Goal: Task Accomplishment & Management: Manage account settings

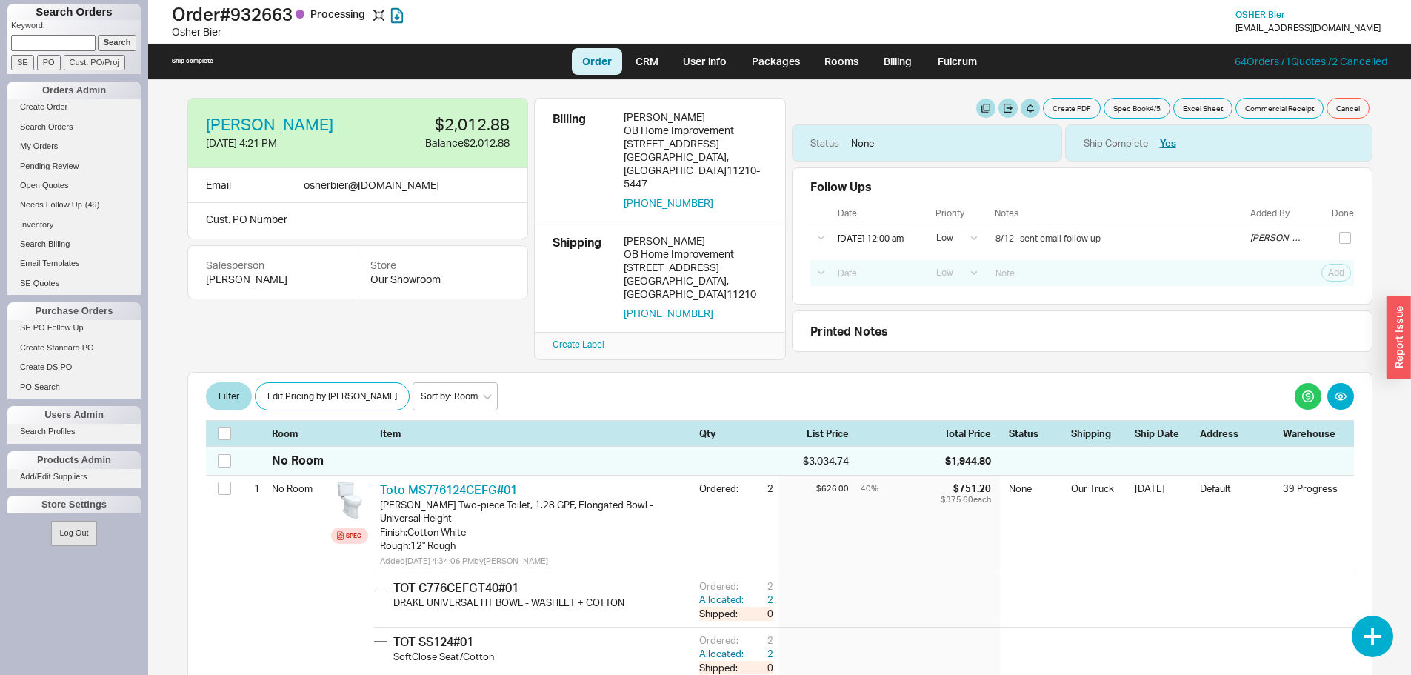
select select "LOW"
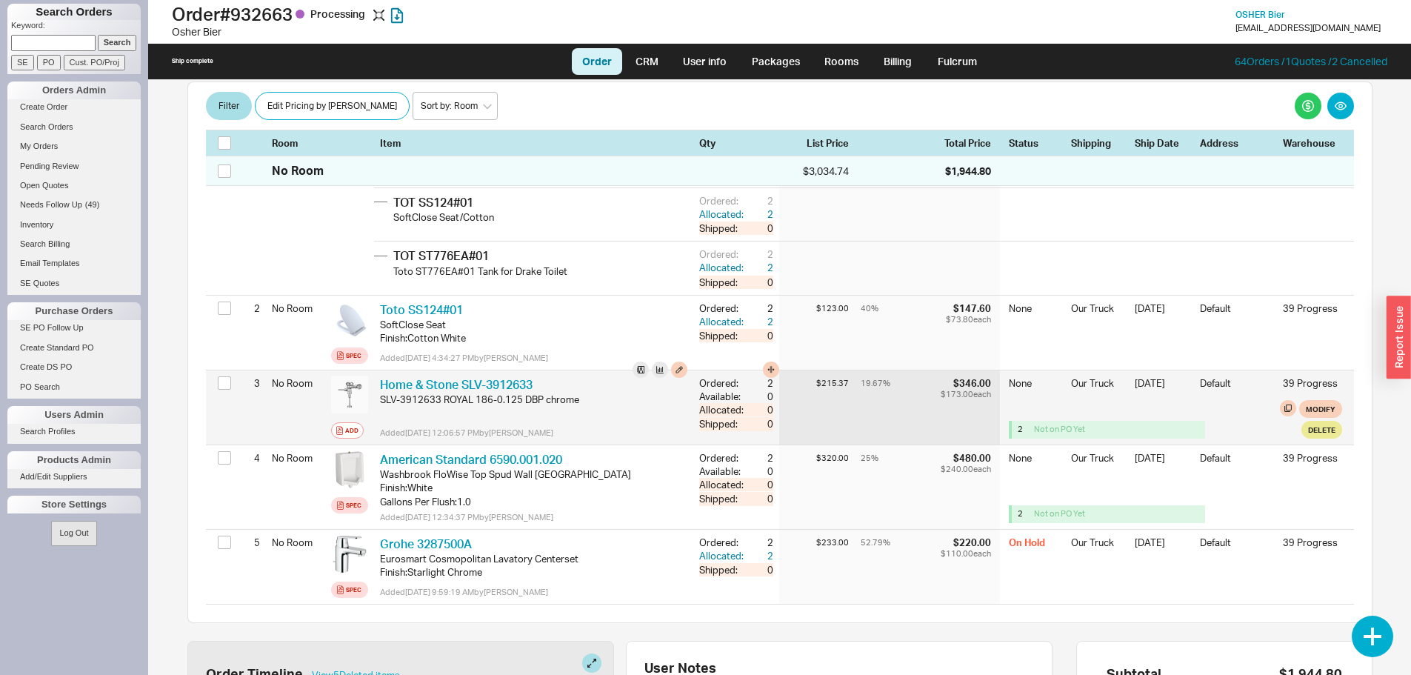
scroll to position [444, 0]
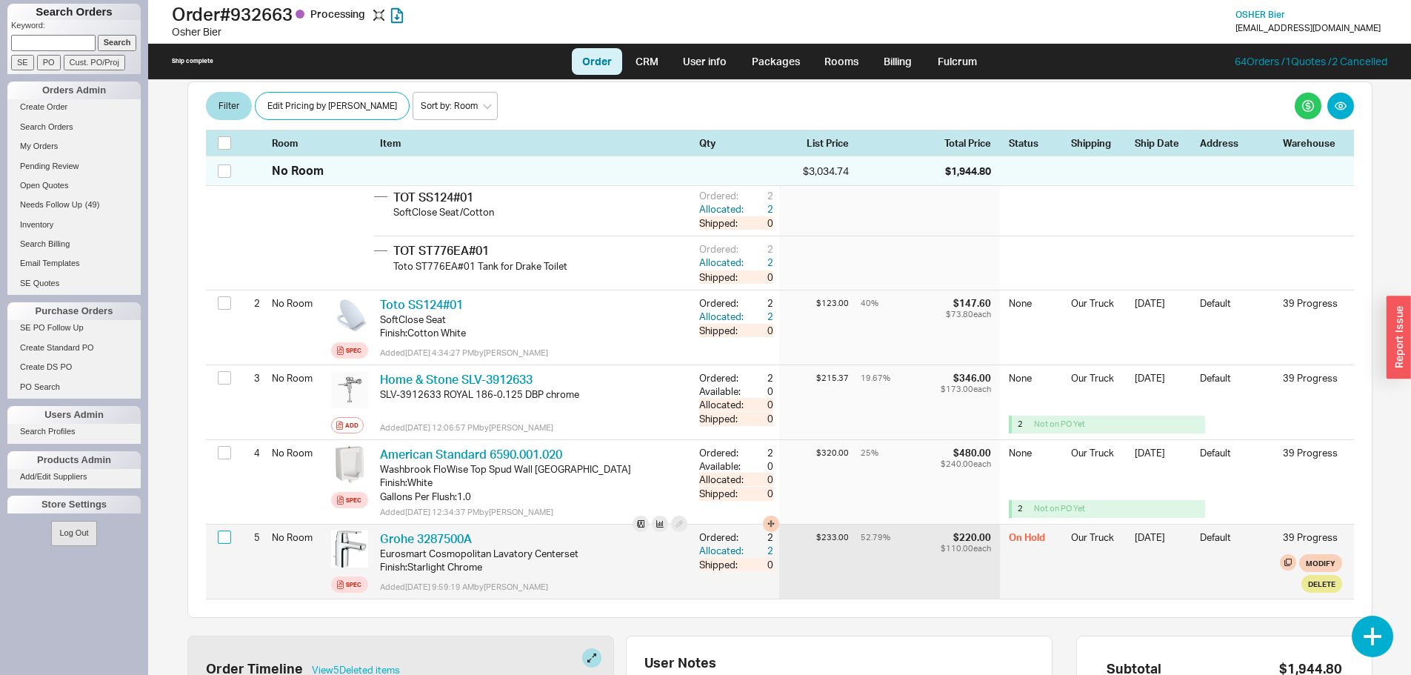
click at [224, 530] on input "checkbox" at bounding box center [224, 536] width 13 height 13
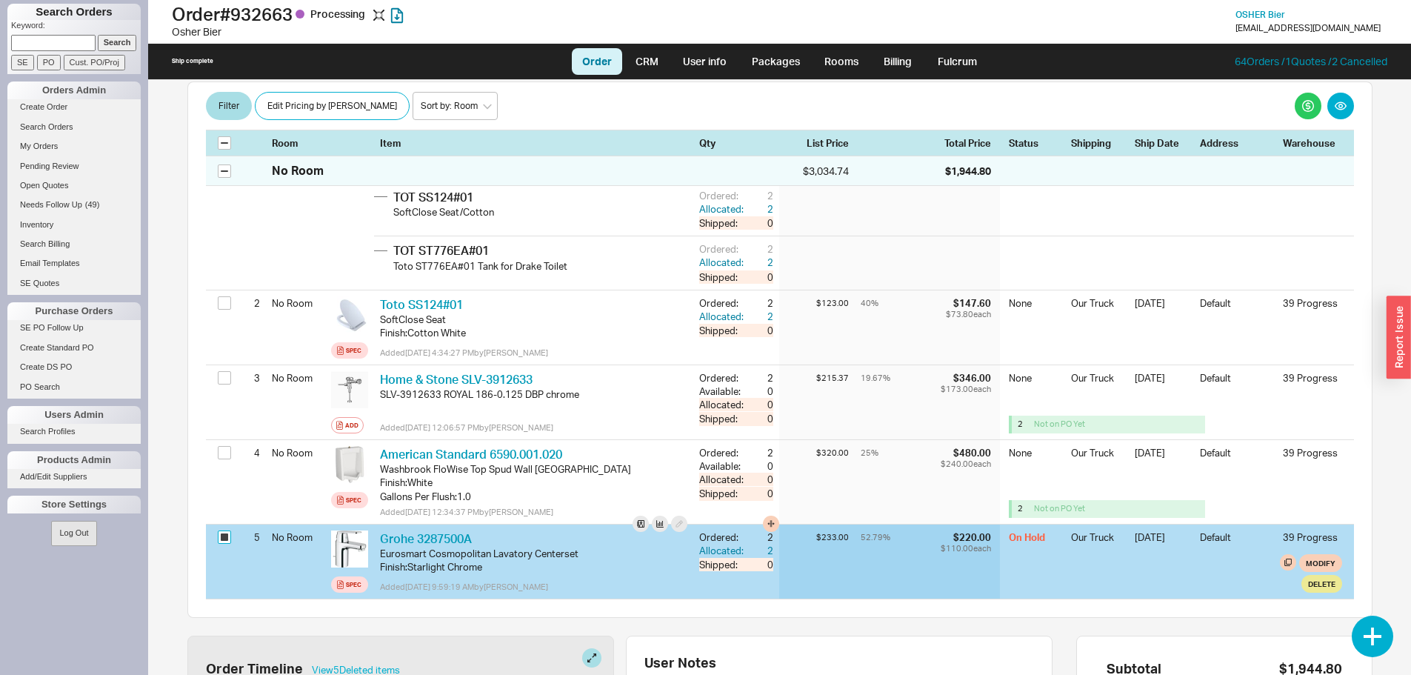
checkbox input "true"
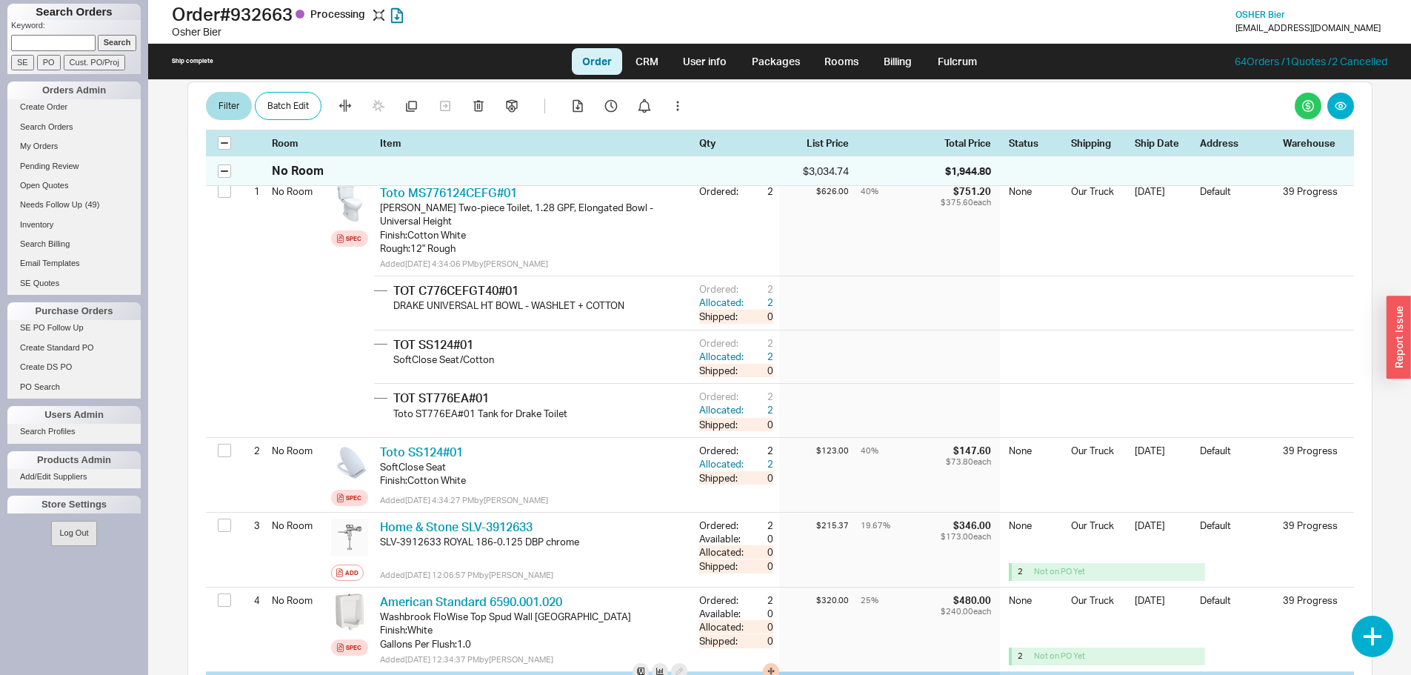
scroll to position [296, 0]
click at [513, 104] on icon "button" at bounding box center [512, 106] width 12 height 13
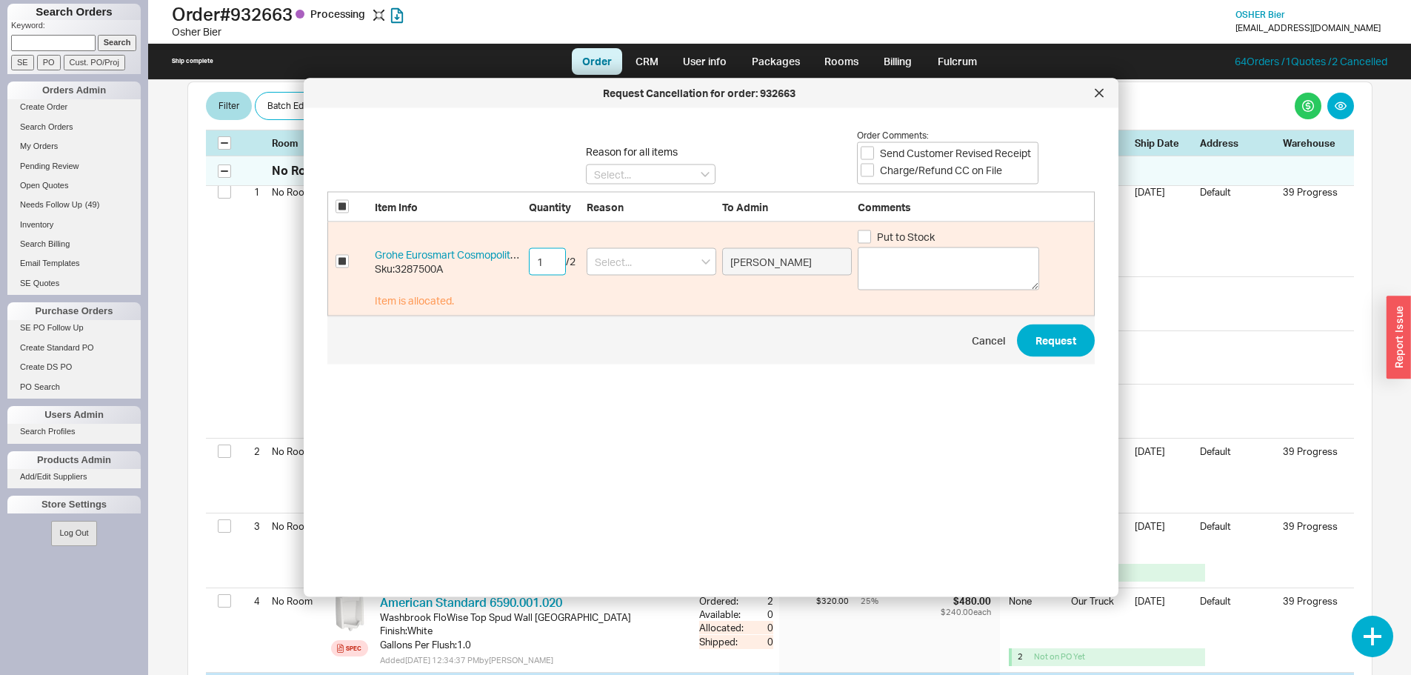
click at [550, 256] on input "1" at bounding box center [547, 260] width 37 height 27
drag, startPoint x: 546, startPoint y: 255, endPoint x: 527, endPoint y: 256, distance: 19.3
click at [527, 256] on div "Grohe Eurosmart Cosmopolitan Lavatory Centerset Sku: 3287500A 12 / 2 Yitzi Drey…" at bounding box center [710, 269] width 767 height 94
type input "2"
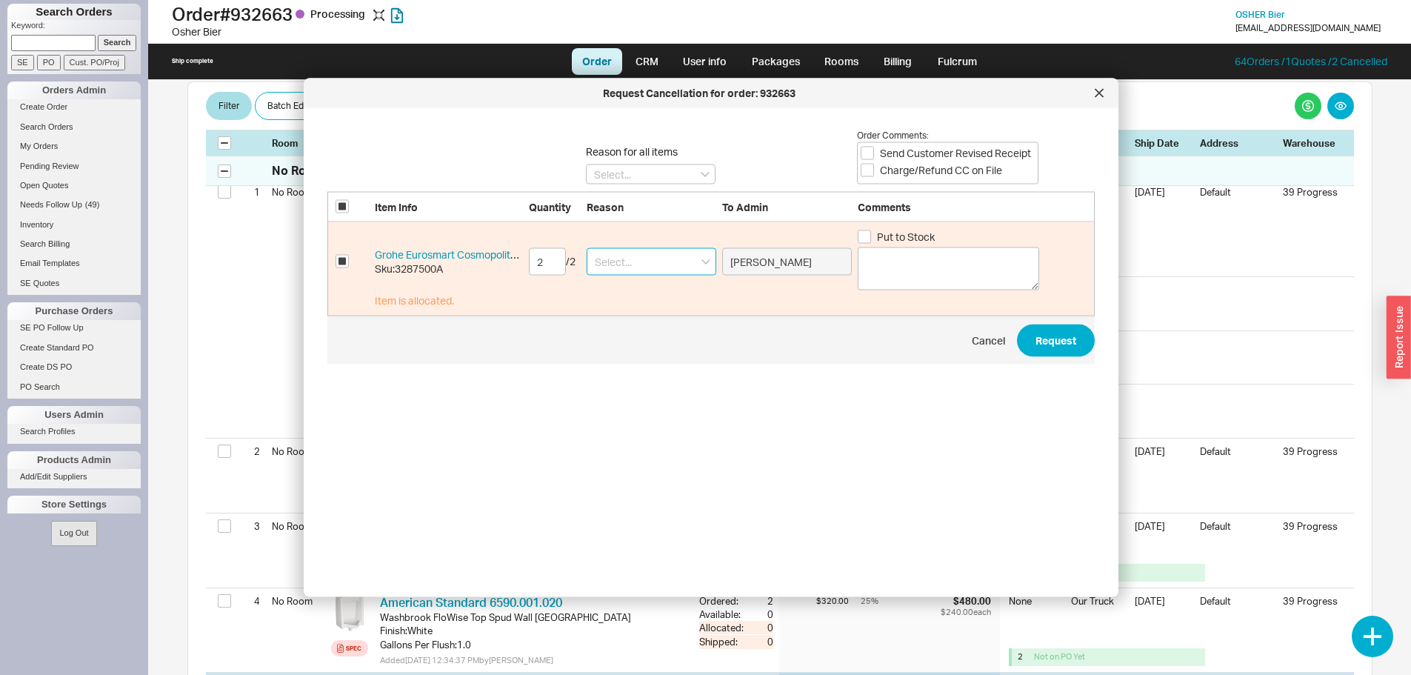
click at [661, 257] on input at bounding box center [652, 260] width 130 height 27
click at [658, 325] on div "Ordered By Mistake" at bounding box center [651, 318] width 128 height 27
type input "Ordered By Mistake"
click at [914, 267] on textarea at bounding box center [948, 268] width 181 height 43
type textarea "cust doesnt need pls remove from order"
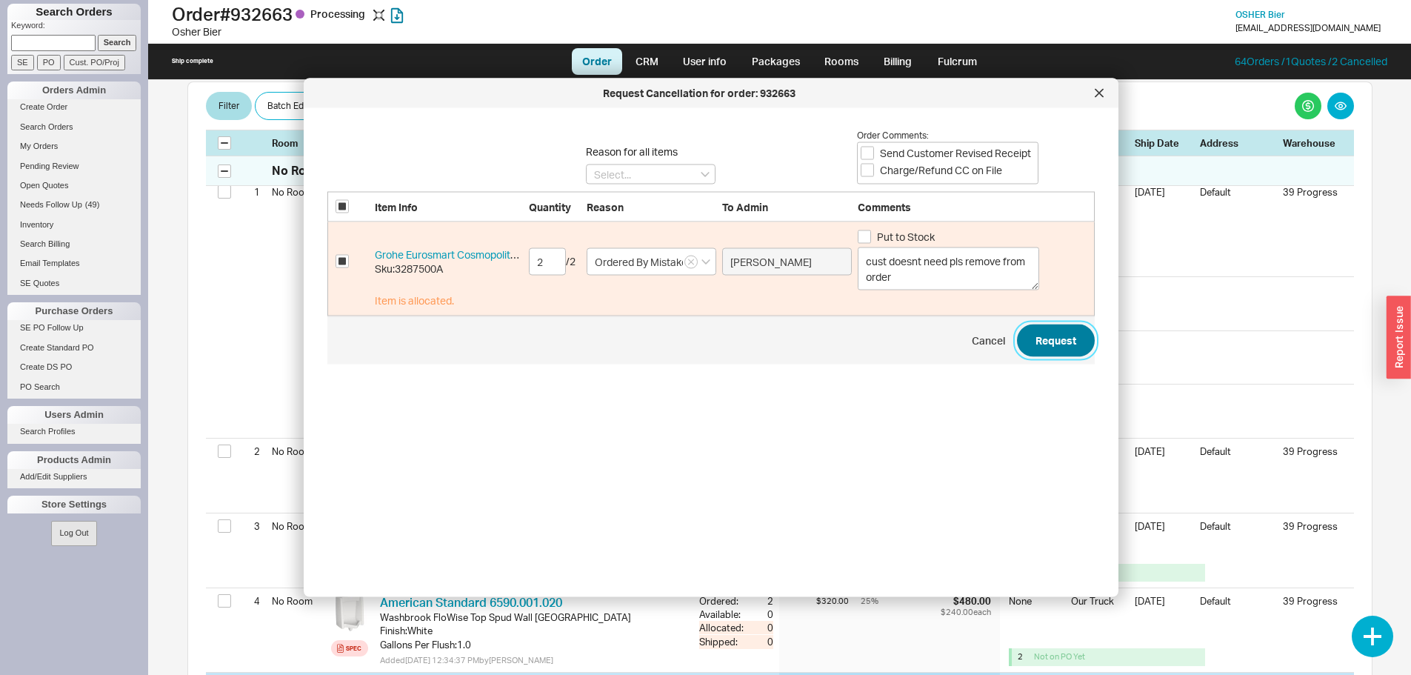
click at [1058, 341] on button "Request" at bounding box center [1056, 340] width 78 height 33
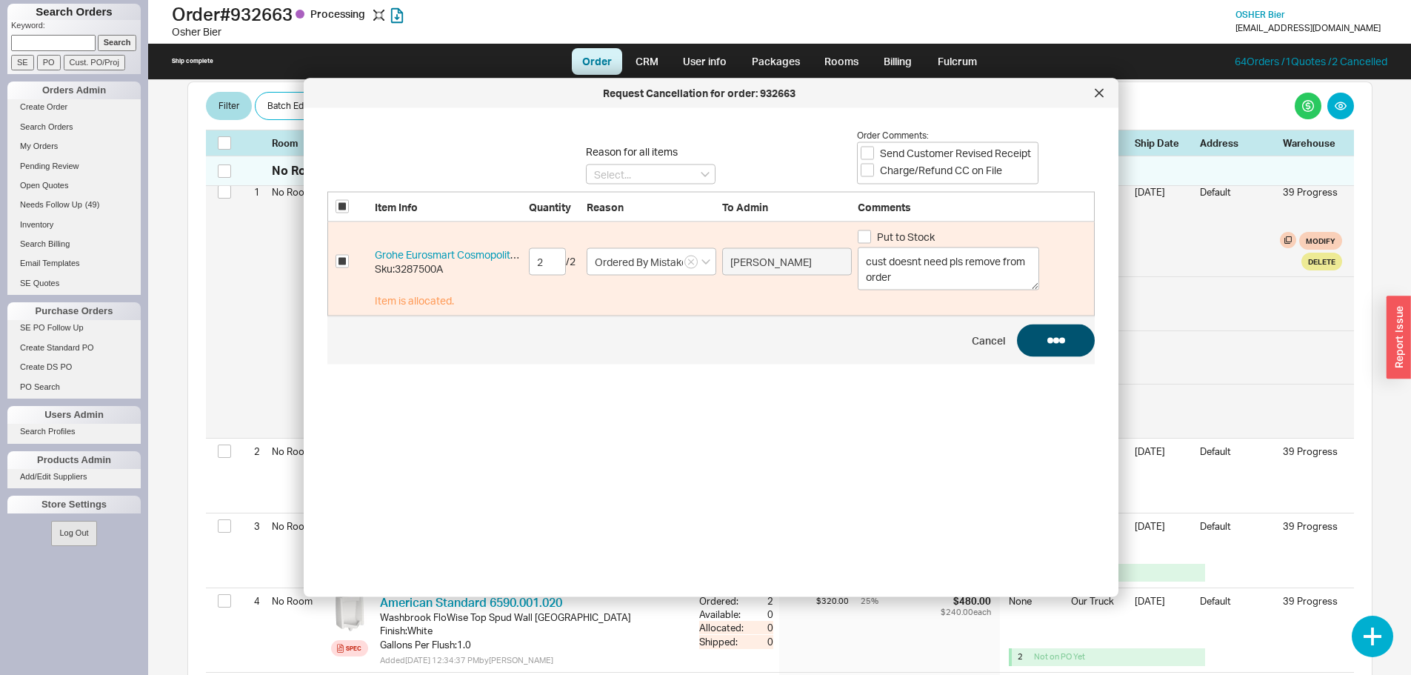
checkbox input "false"
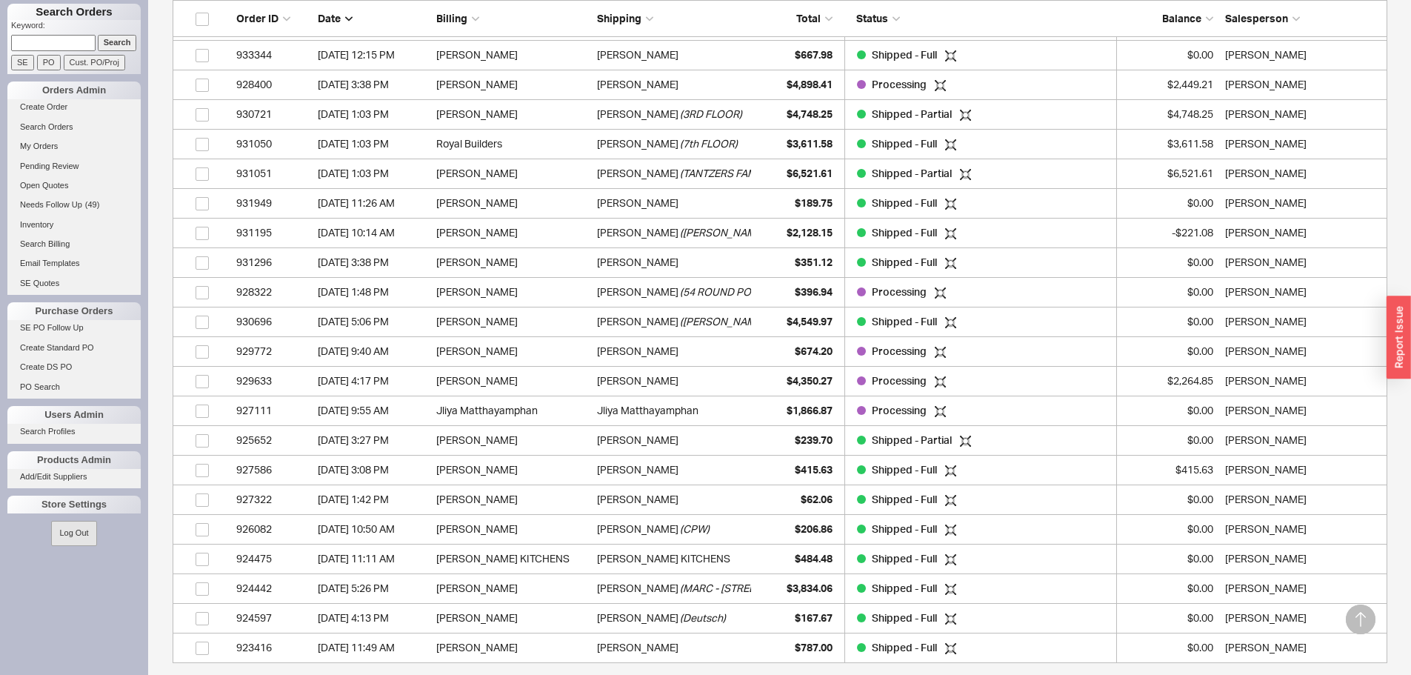
scroll to position [767, 1204]
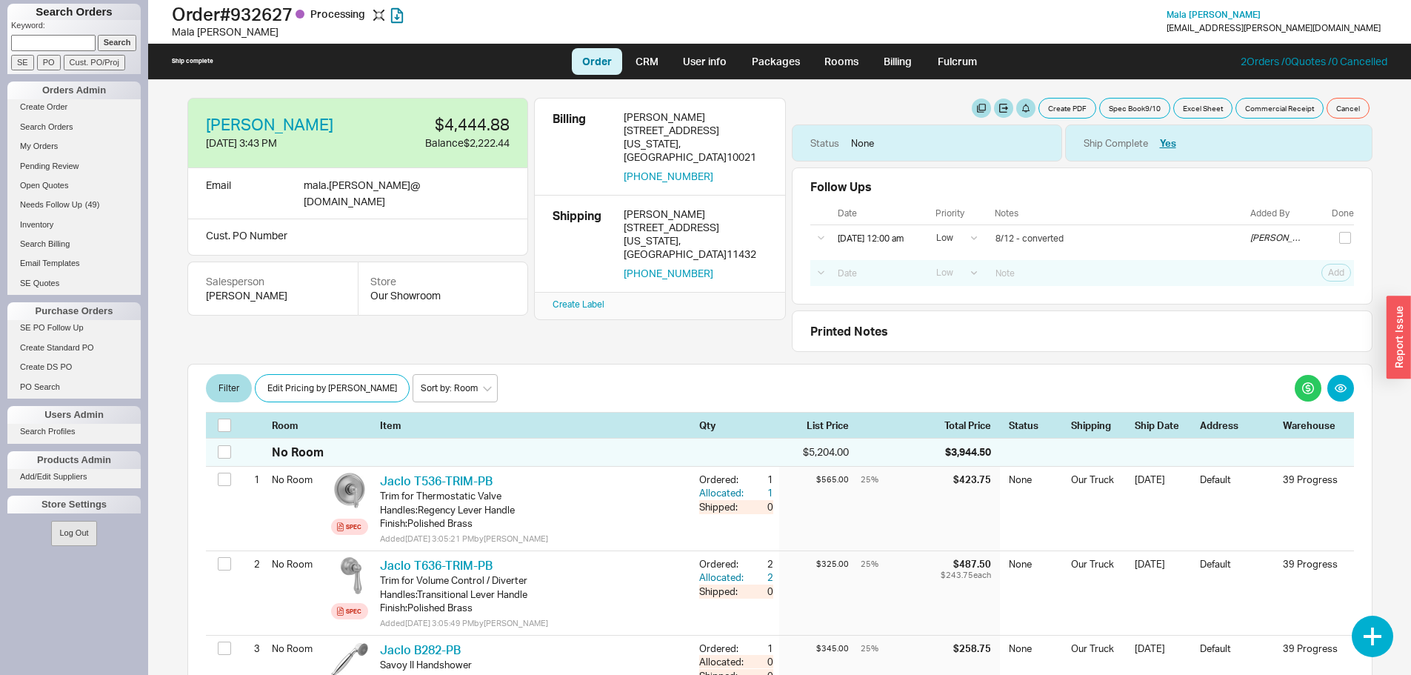
select select "LOW"
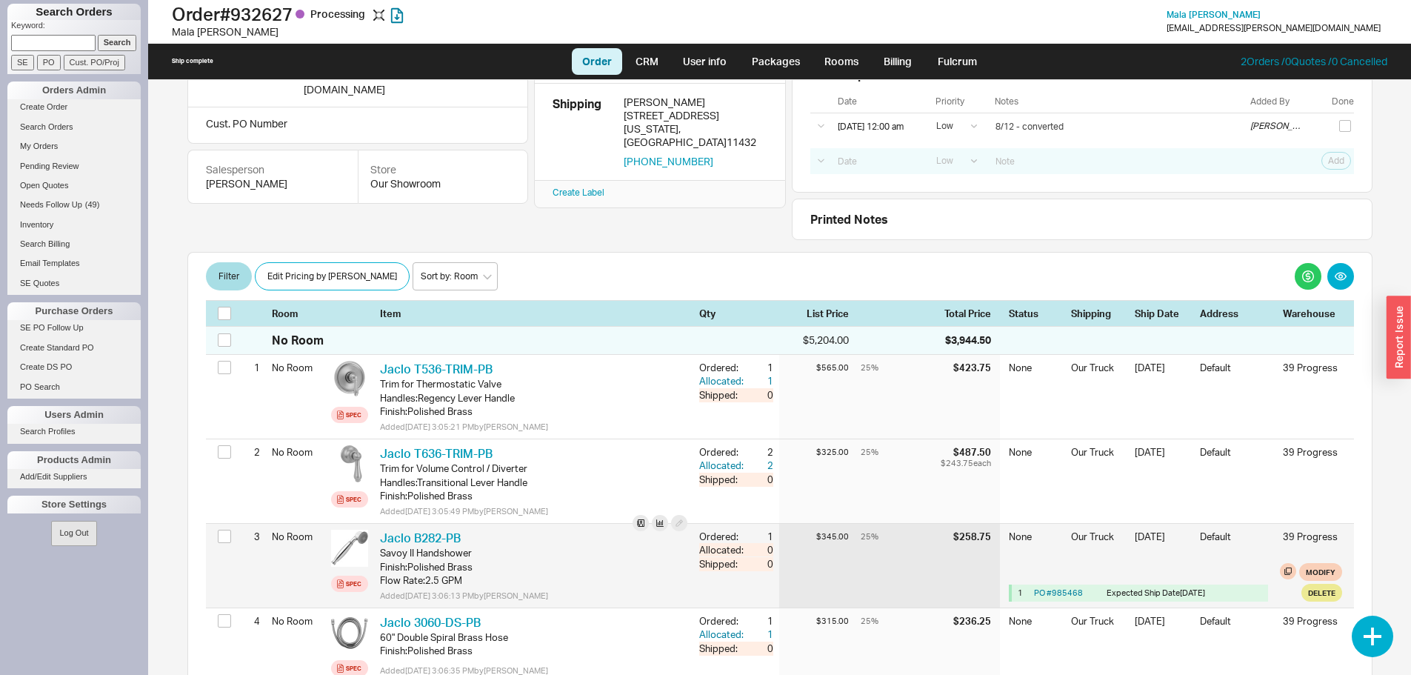
scroll to position [74, 0]
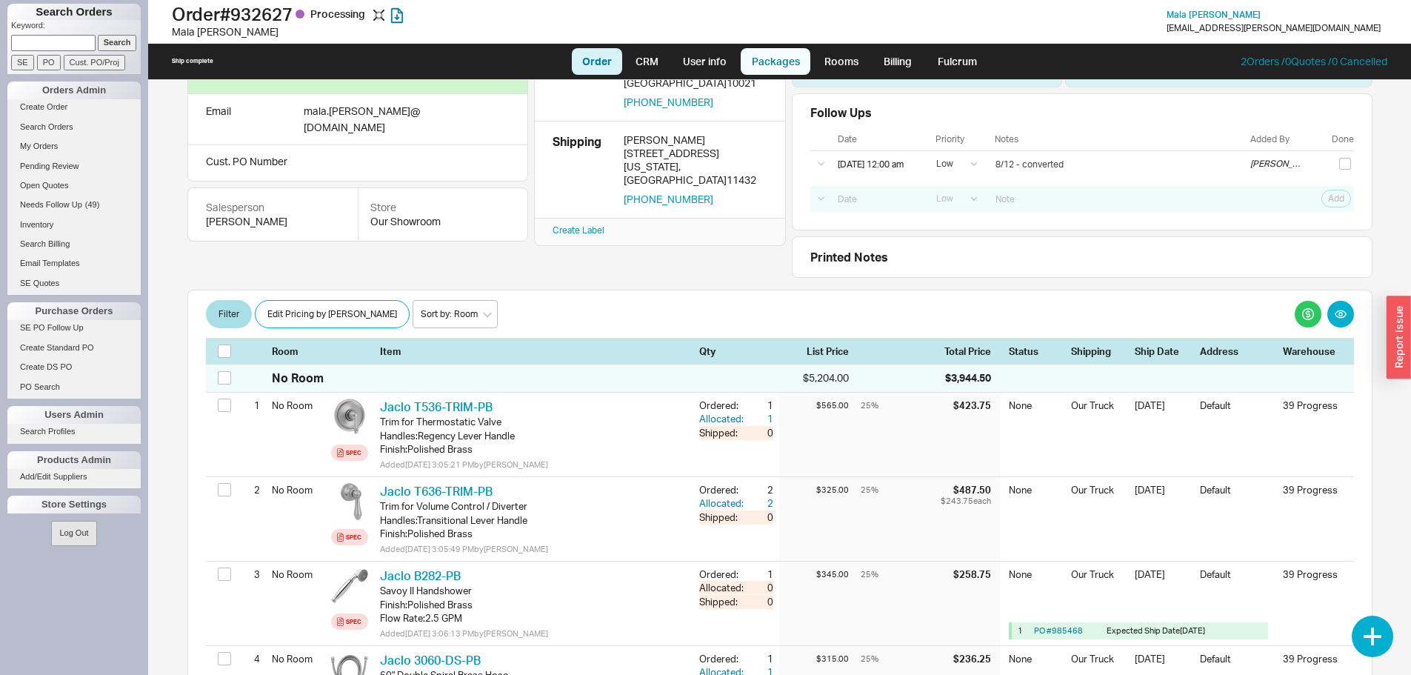
click at [764, 73] on link "Packages" at bounding box center [776, 61] width 70 height 27
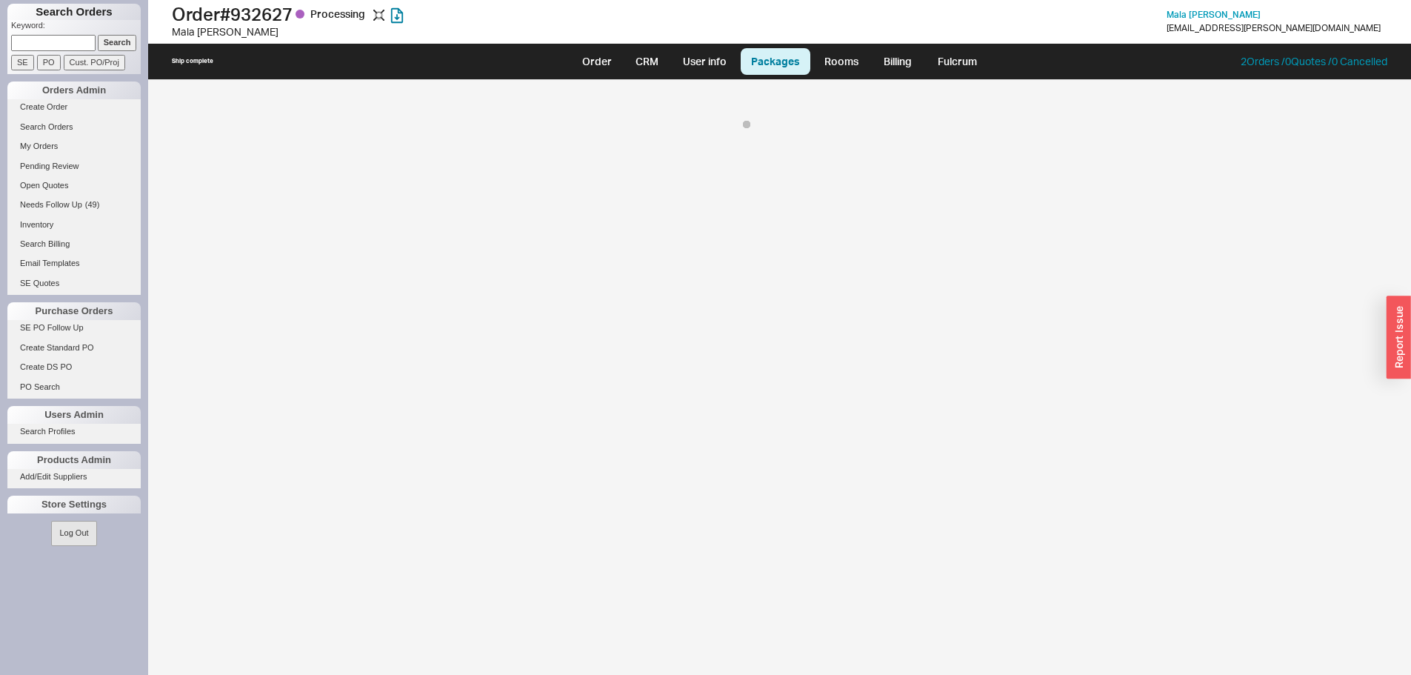
select select "8"
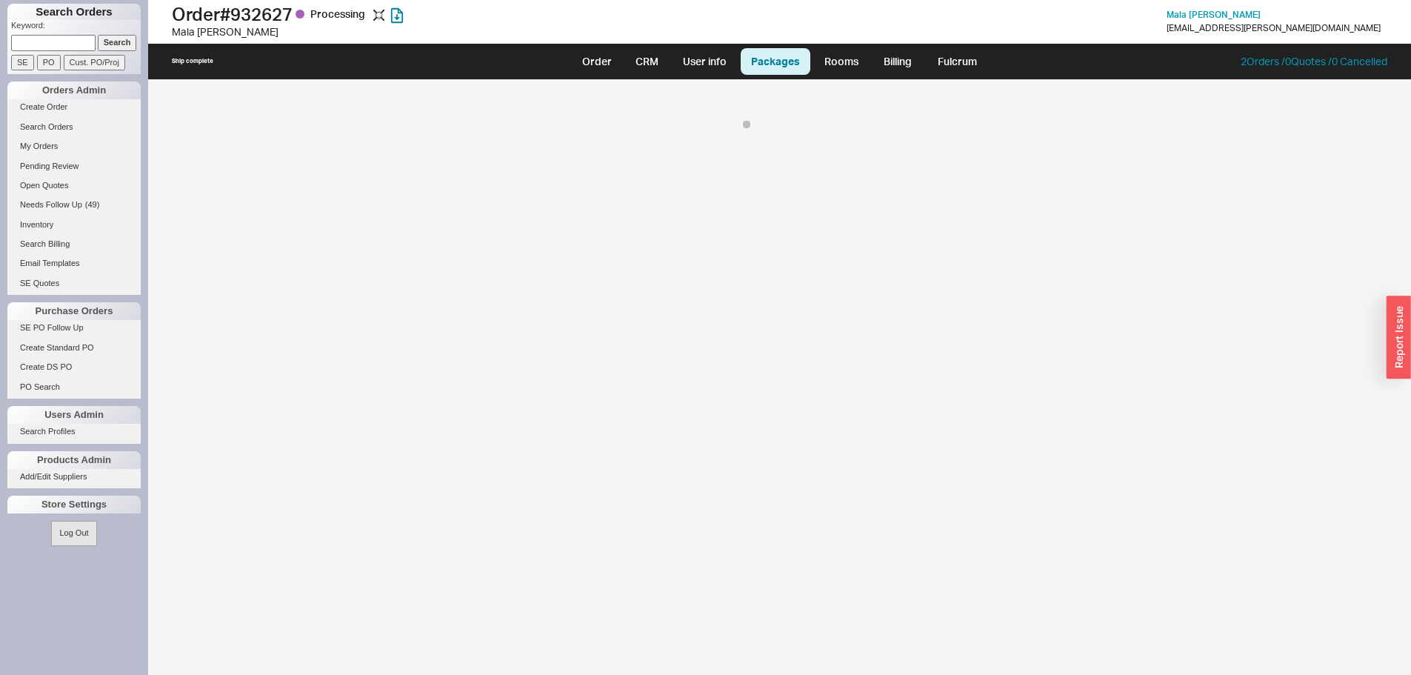
select select "8"
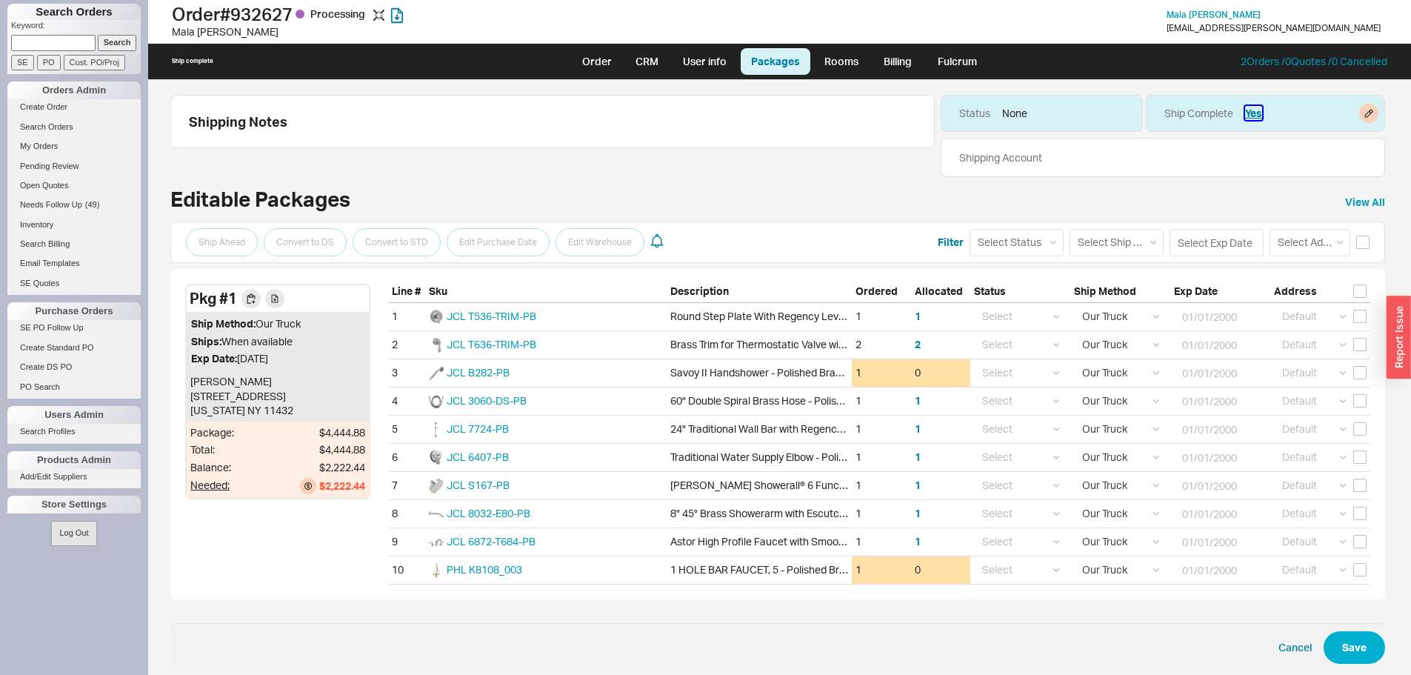
click at [1245, 113] on button "Yes" at bounding box center [1253, 113] width 17 height 15
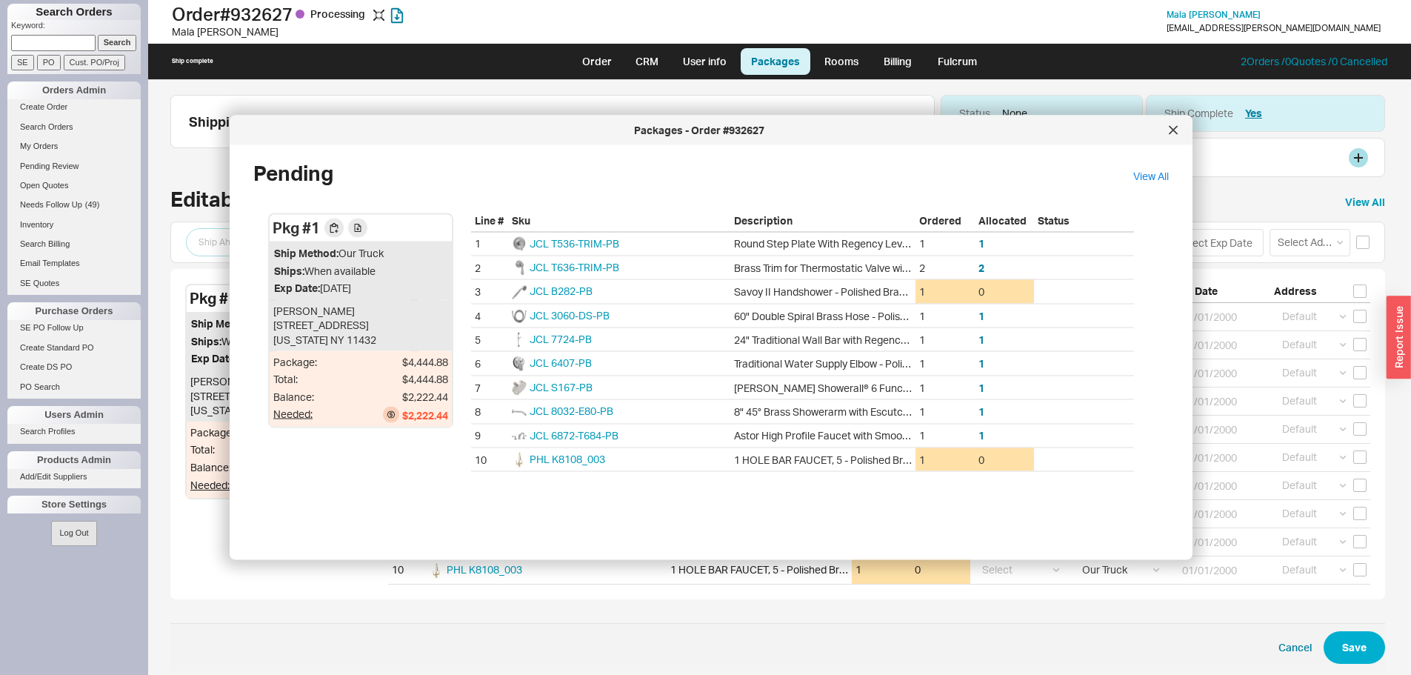
drag, startPoint x: 1280, startPoint y: 172, endPoint x: 1318, endPoint y: 121, distance: 63.4
click at [1280, 171] on div "Shipping Account" at bounding box center [1163, 158] width 444 height 40
click at [1360, 109] on button "button" at bounding box center [1368, 113] width 19 height 19
click at [1175, 131] on icon at bounding box center [1173, 129] width 7 height 7
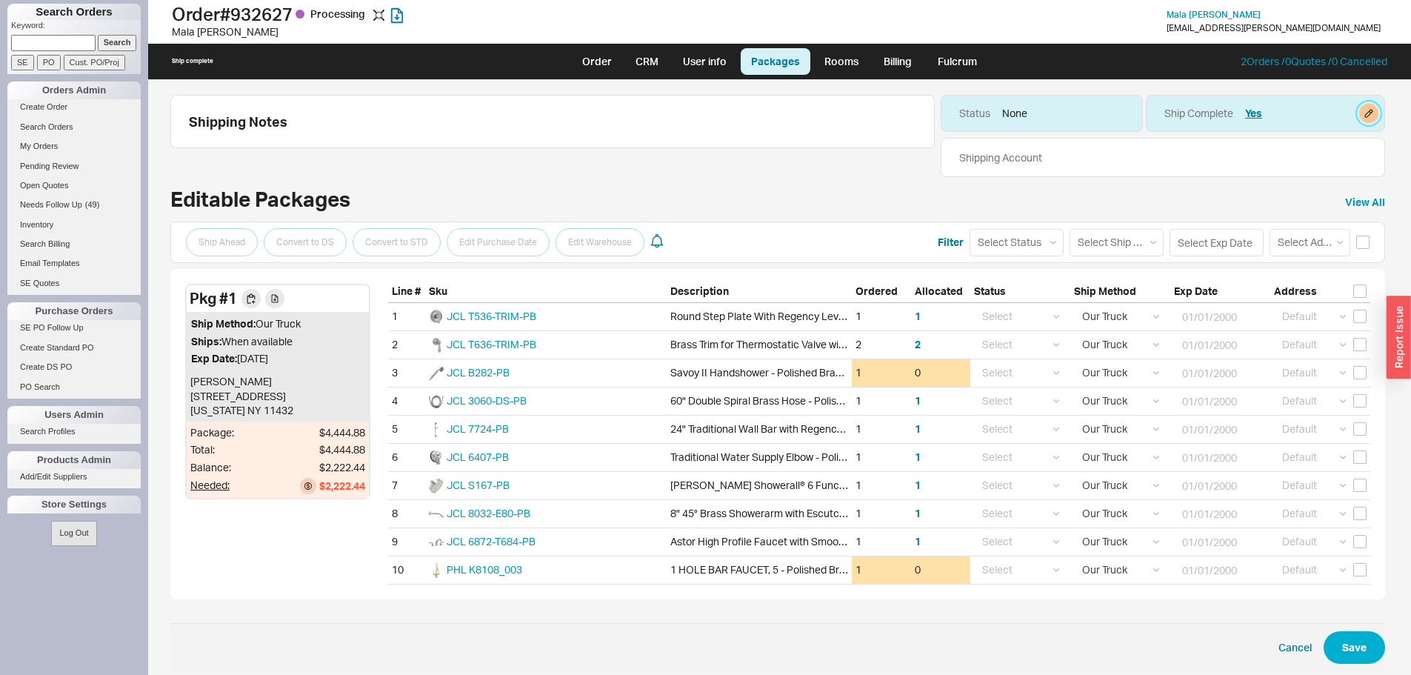
drag, startPoint x: 1370, startPoint y: 113, endPoint x: 1346, endPoint y: 117, distance: 24.8
click at [1367, 112] on button "button" at bounding box center [1368, 113] width 19 height 19
click at [1317, 175] on div "Ship Complete Cancel Update" at bounding box center [1330, 181] width 113 height 85
click at [1321, 162] on span "Ship Complete" at bounding box center [1339, 164] width 69 height 15
click at [1299, 162] on input "Ship Complete" at bounding box center [1292, 163] width 13 height 13
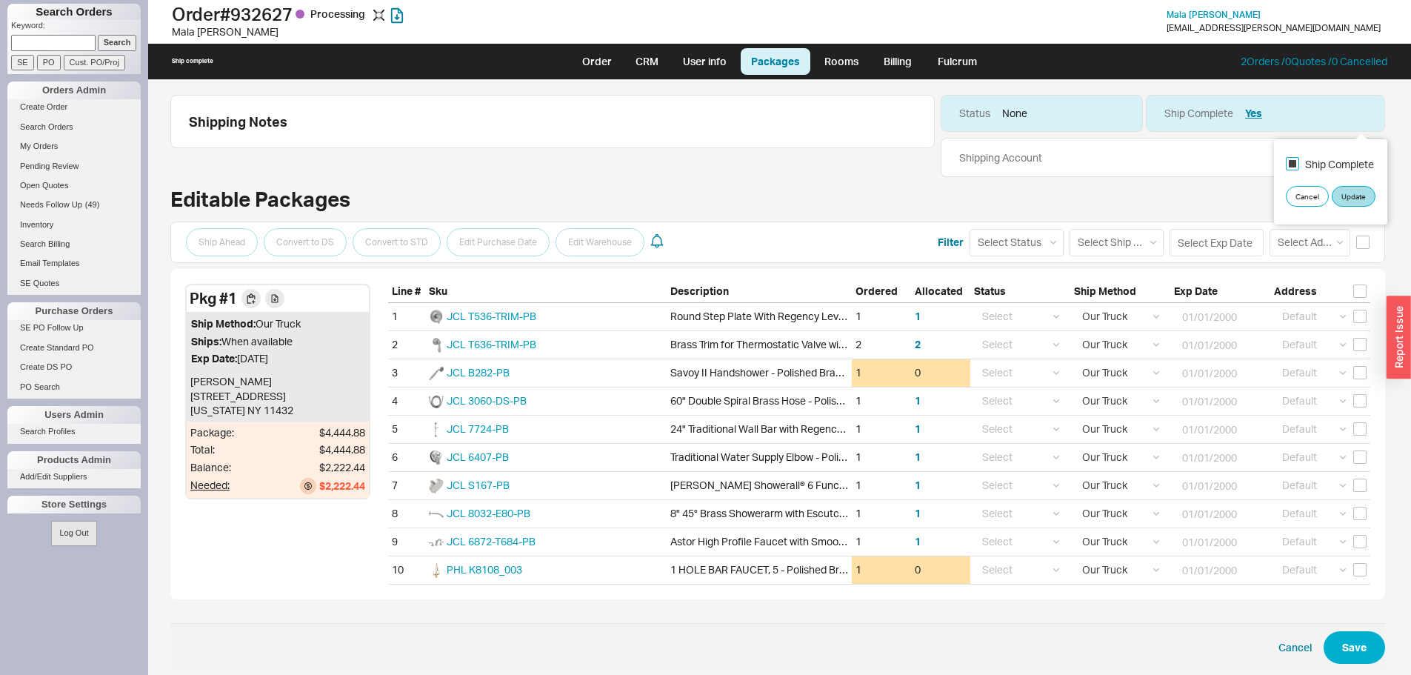
checkbox input "false"
click at [1341, 190] on button "Update" at bounding box center [1354, 196] width 44 height 21
select select "8"
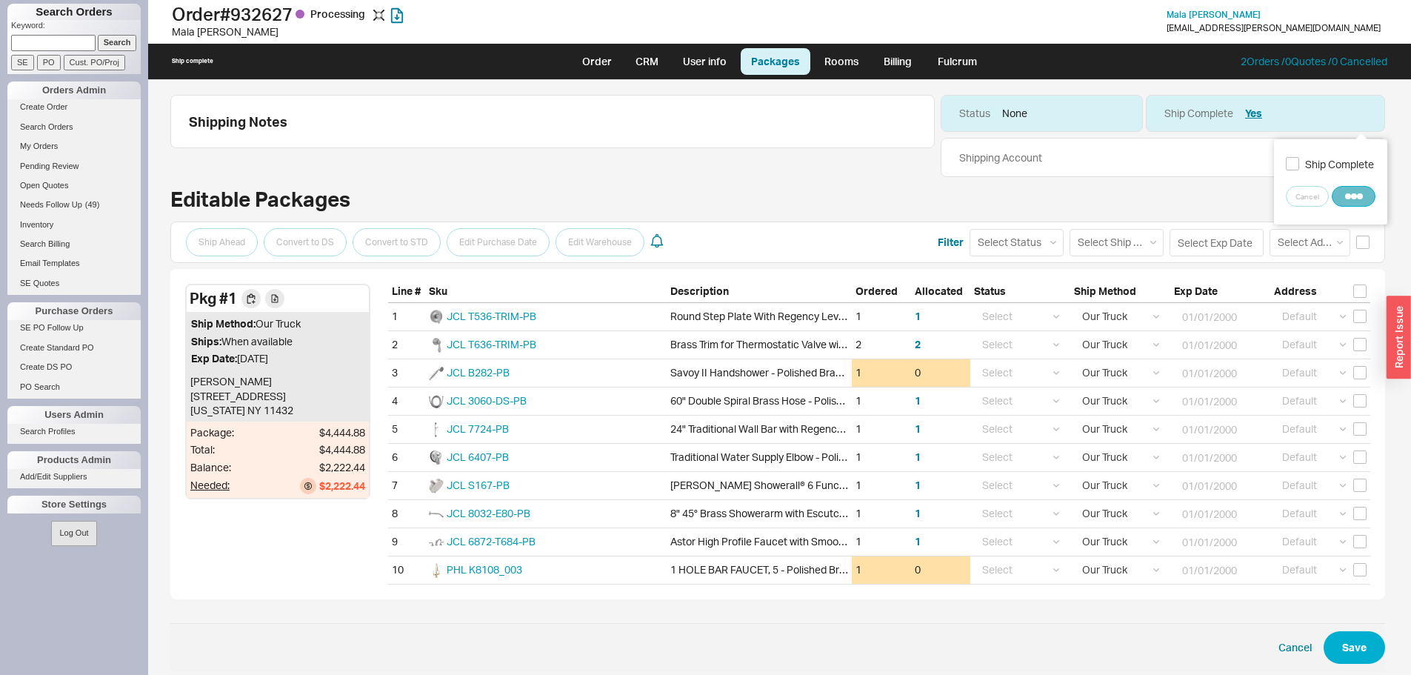
select select "8"
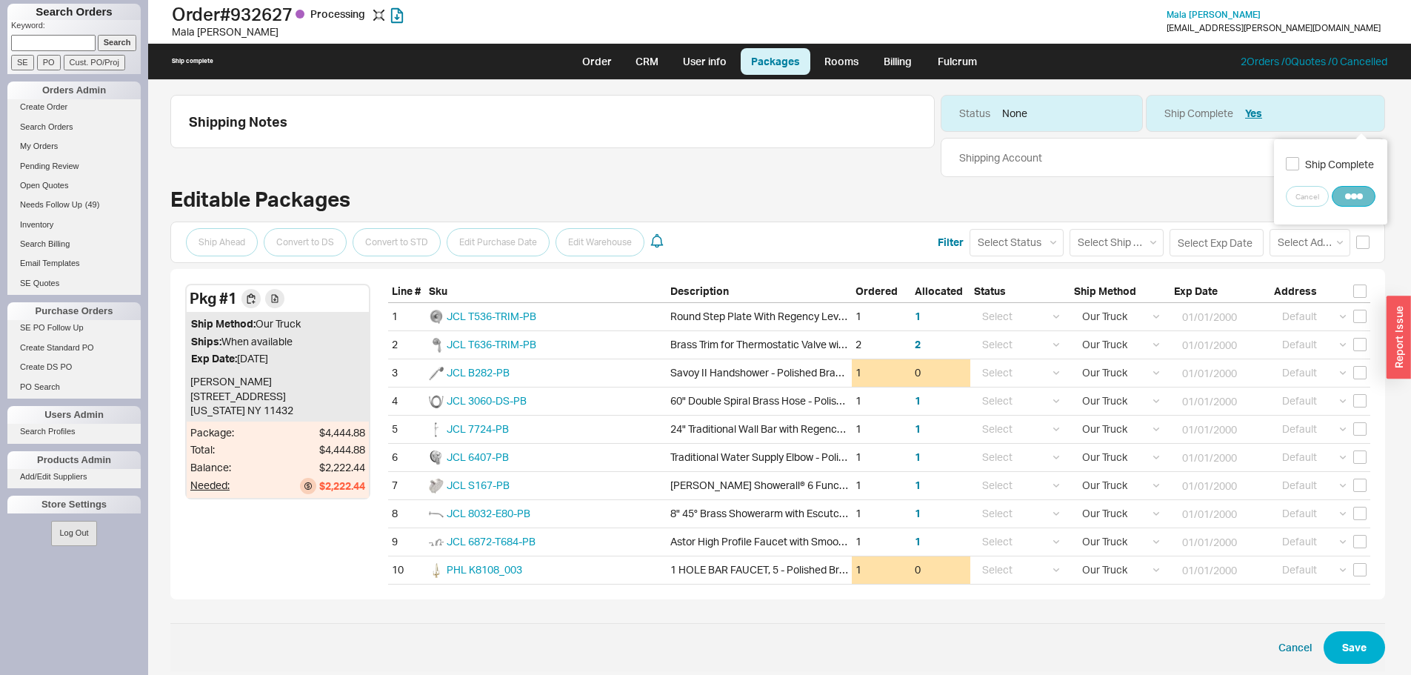
select select "8"
click at [1356, 241] on input "checkbox" at bounding box center [1362, 242] width 13 height 13
checkbox input "true"
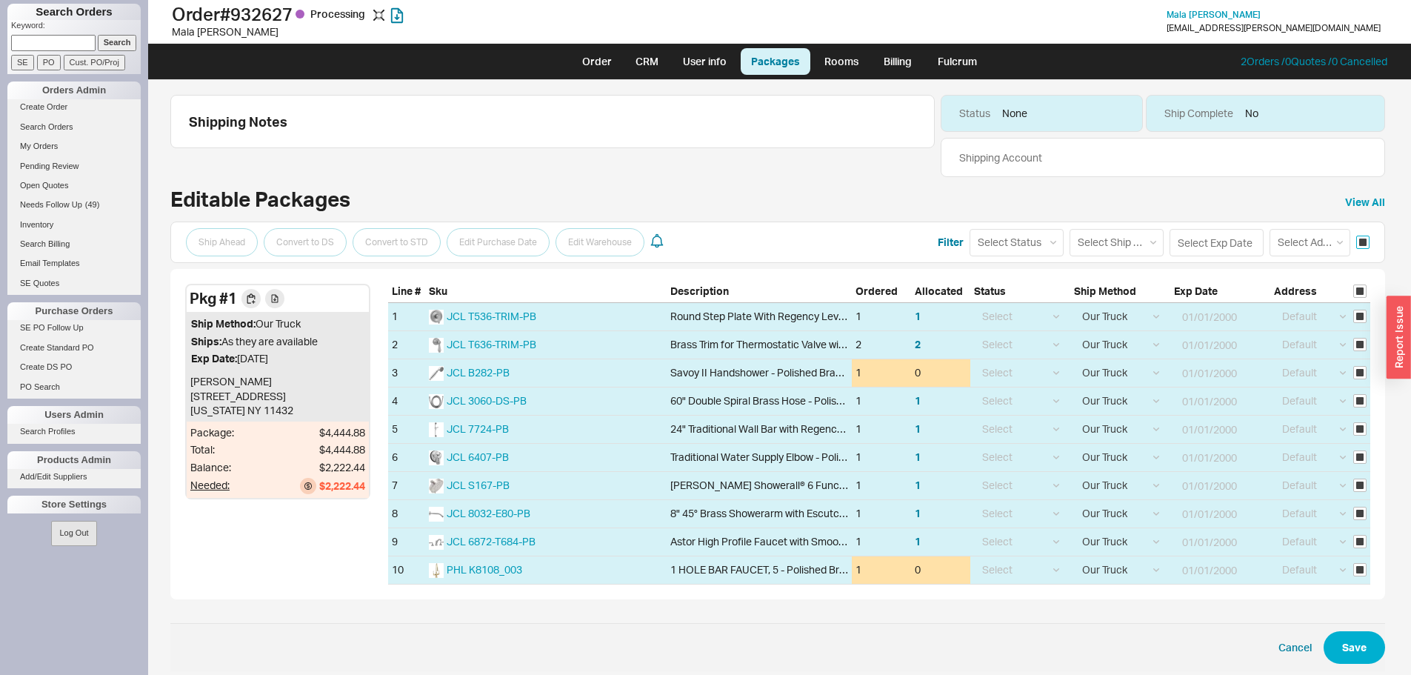
checkbox input "true"
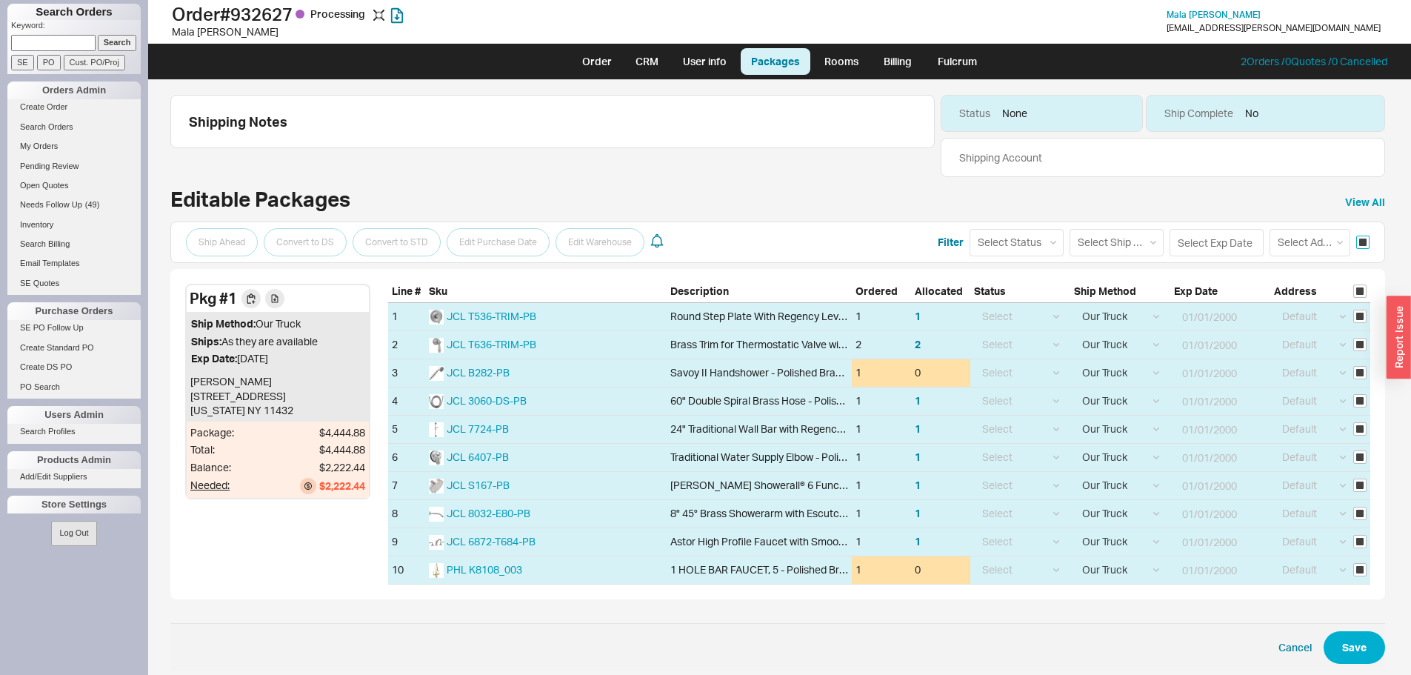
checkbox input "true"
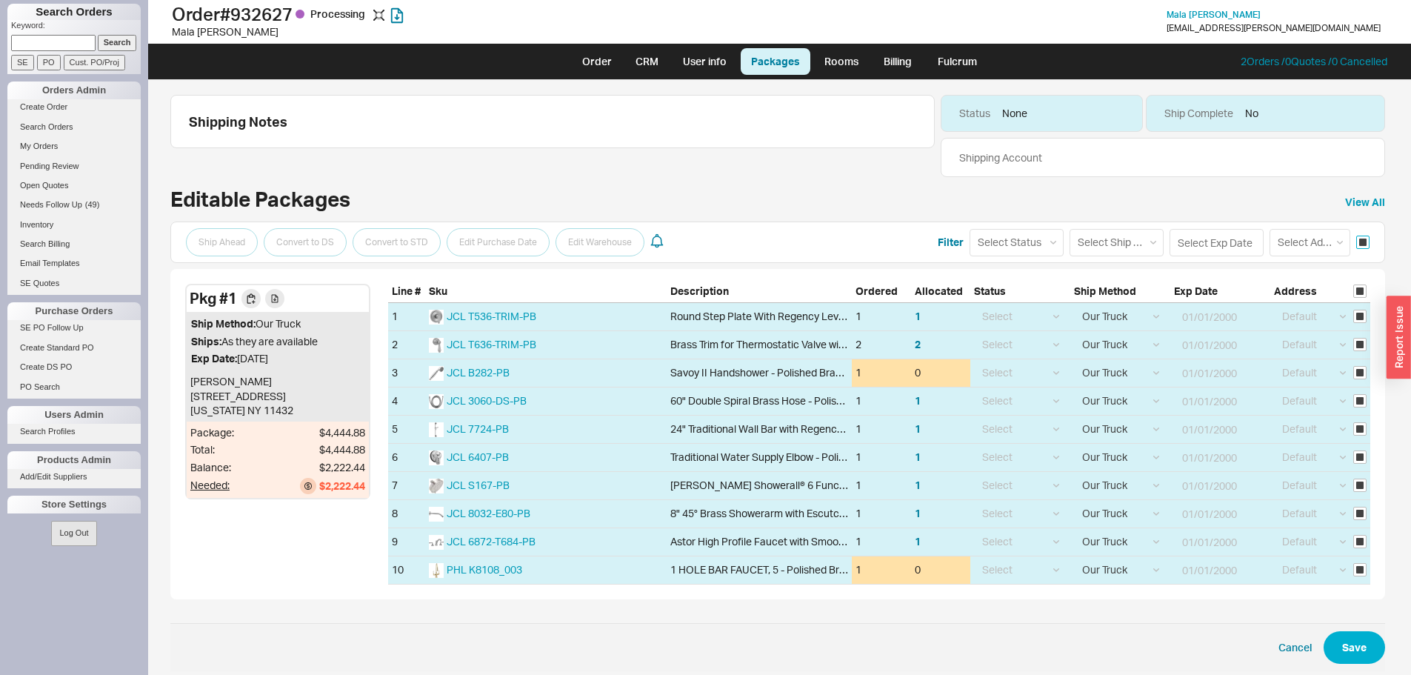
checkbox input "true"
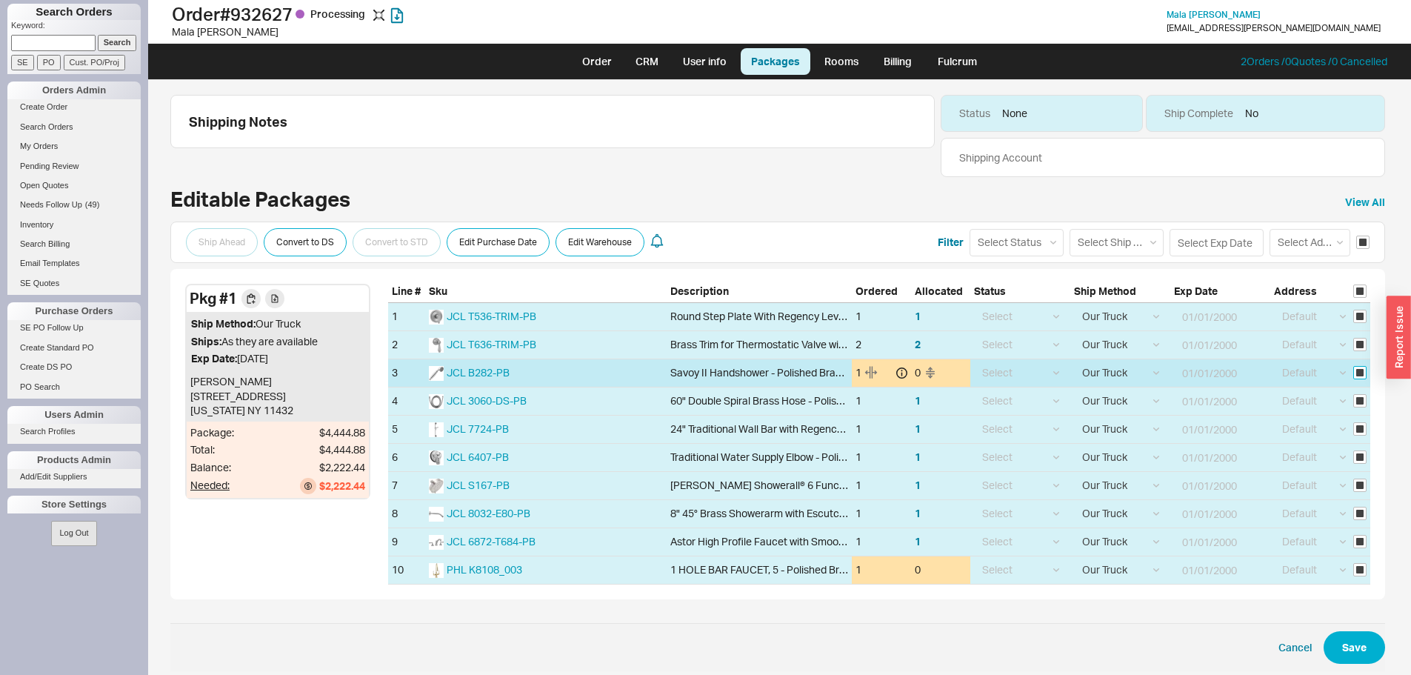
click at [1356, 377] on input "checkbox" at bounding box center [1359, 372] width 13 height 13
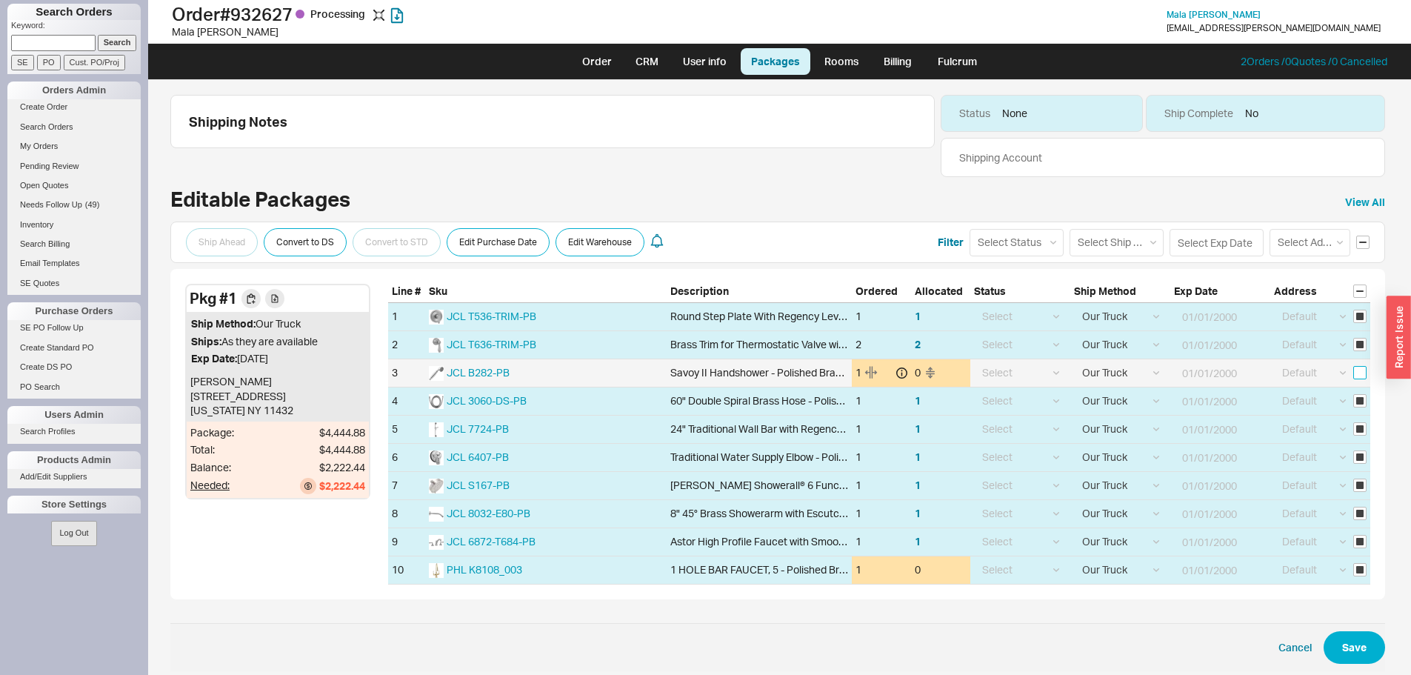
checkbox input "false"
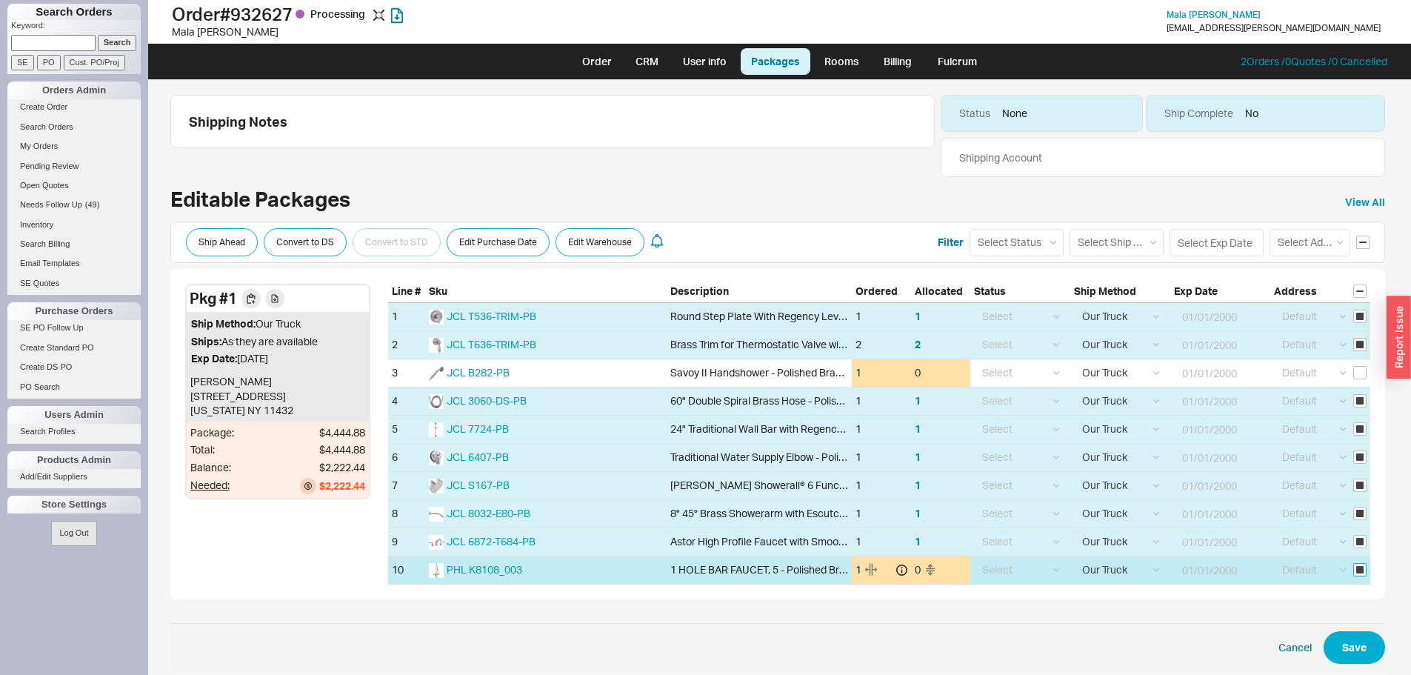
click at [1353, 573] on input "checkbox" at bounding box center [1359, 569] width 13 height 13
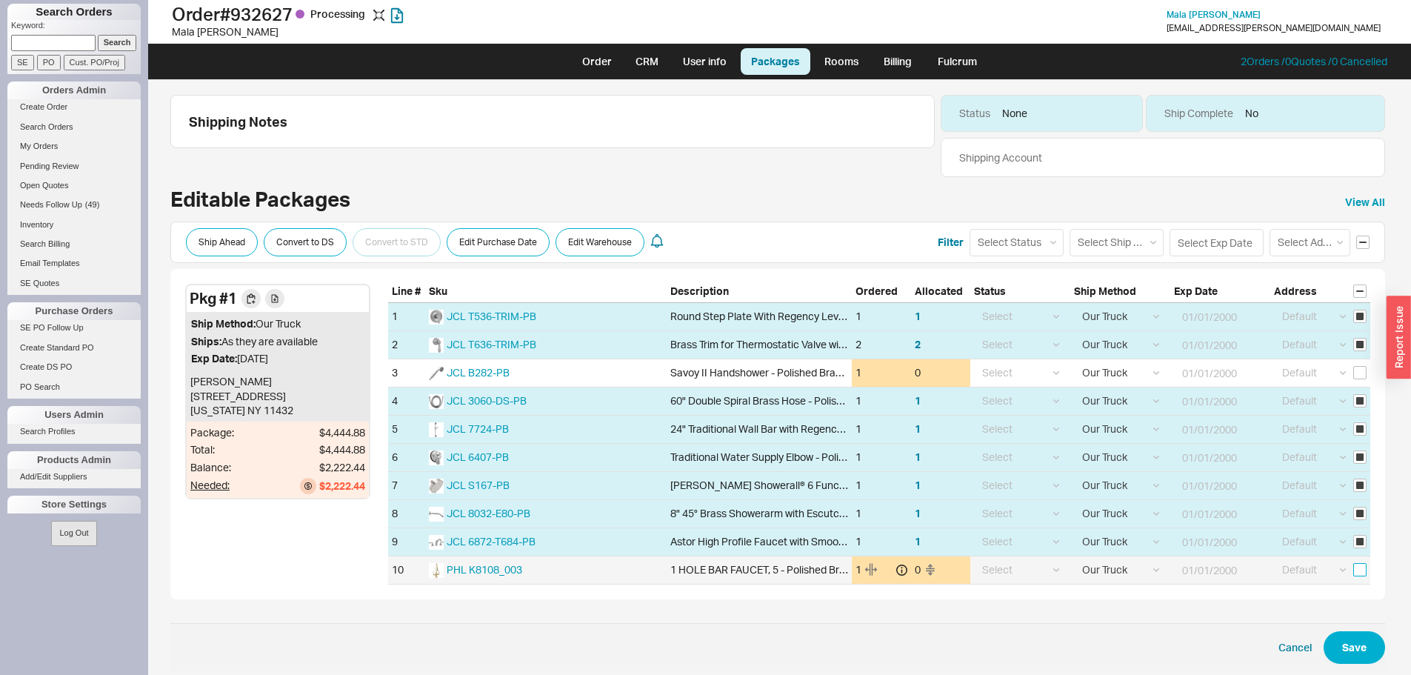
checkbox input "false"
click at [1207, 244] on input at bounding box center [1217, 242] width 94 height 27
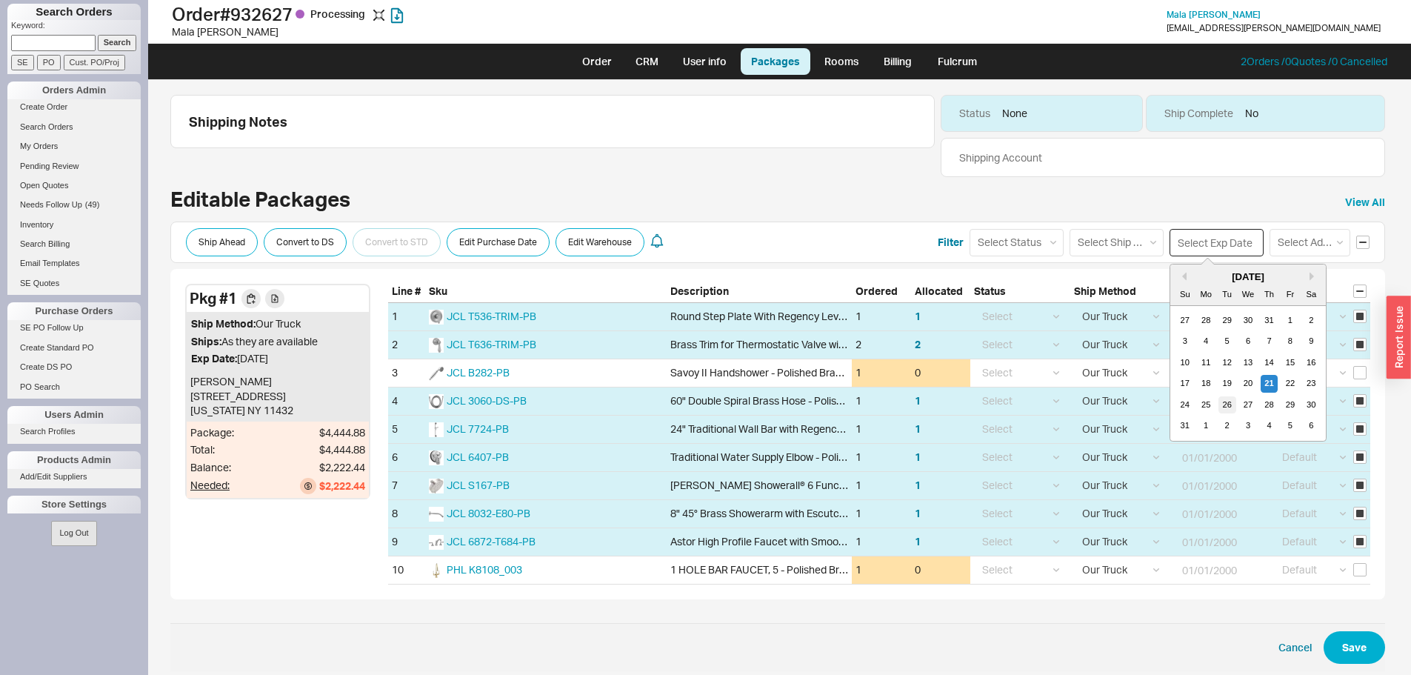
click at [1219, 403] on div "26" at bounding box center [1227, 405] width 18 height 18
type input "[DATE]"
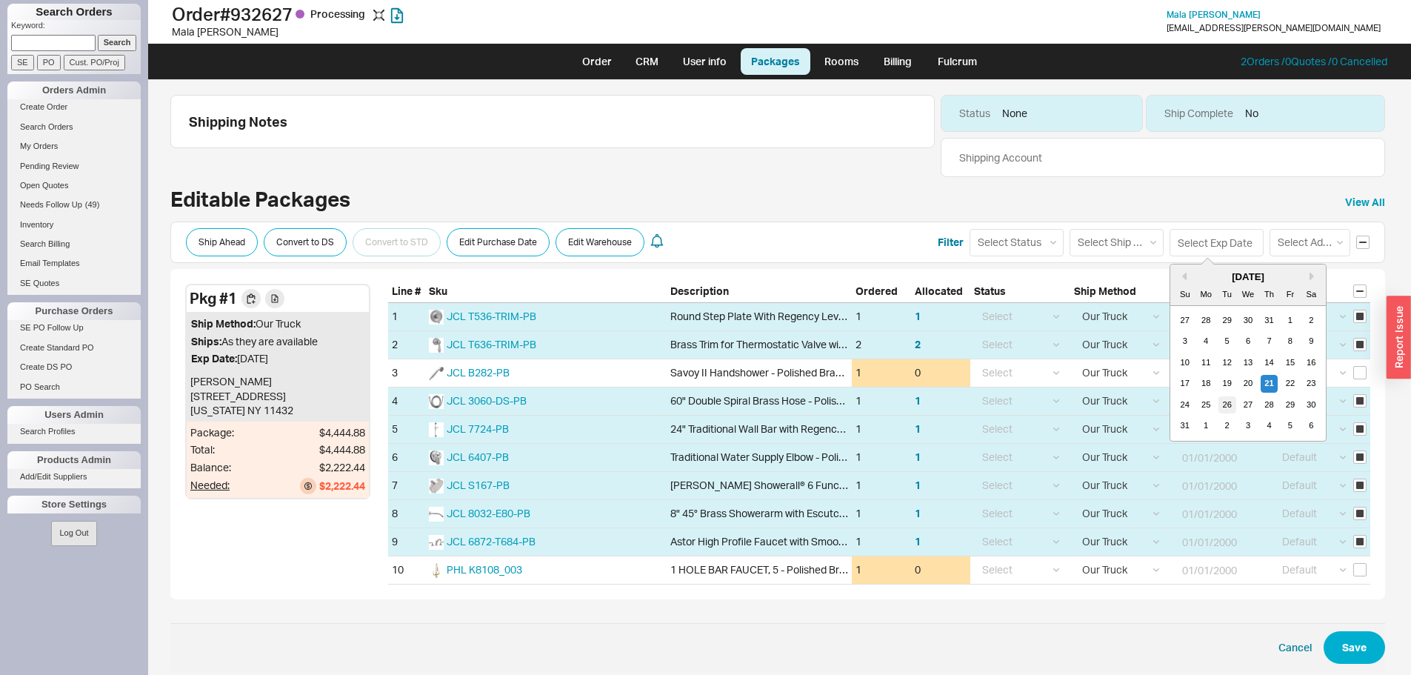
type input "[DATE]"
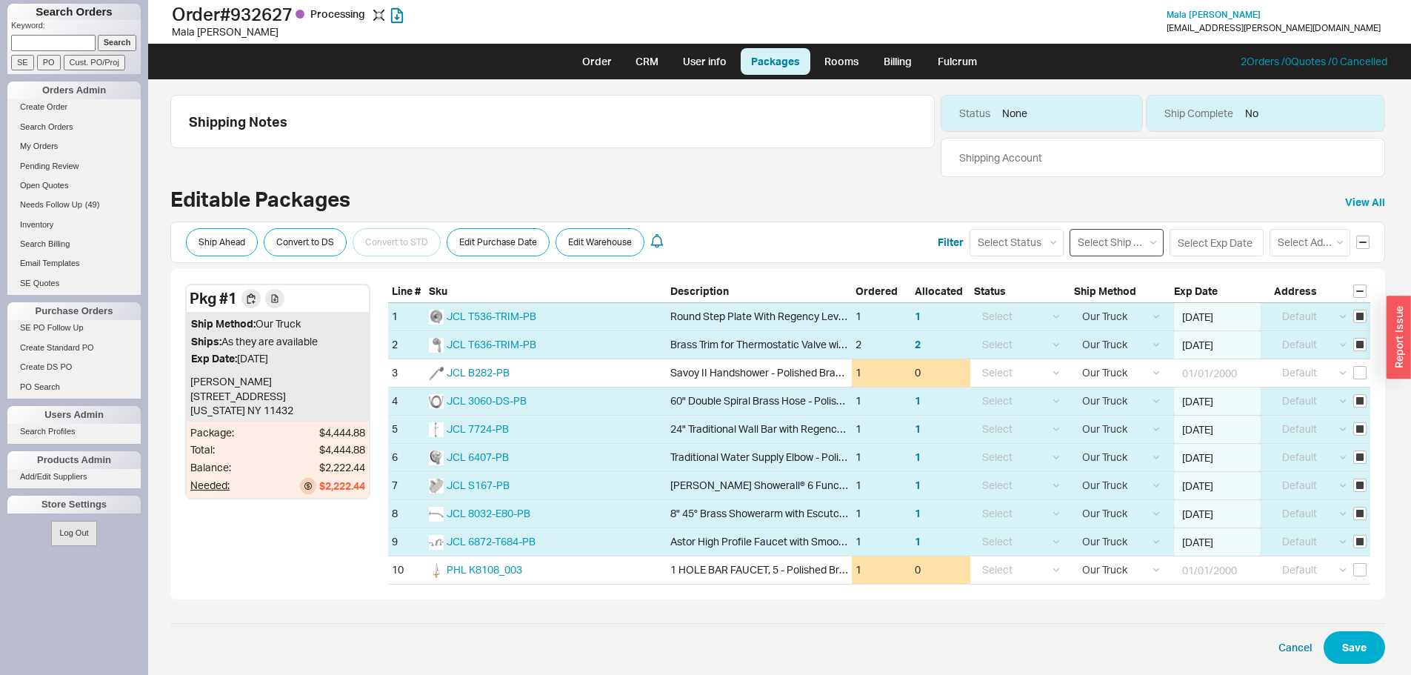
click at [1096, 239] on select "Select Ship Method Ground LTL Our Truck --------------- Customer Pickup - Showr…" at bounding box center [1117, 242] width 94 height 27
select select "8"
click at [1070, 229] on select "Select Ship Method Ground LTL Our Truck --------------- Customer Pickup - Showr…" at bounding box center [1117, 242] width 94 height 27
select select
click at [1024, 247] on select "Select Status (none) On Hold Call Before Ship Hold for Balance Wait For Cust. C…" at bounding box center [1017, 242] width 94 height 27
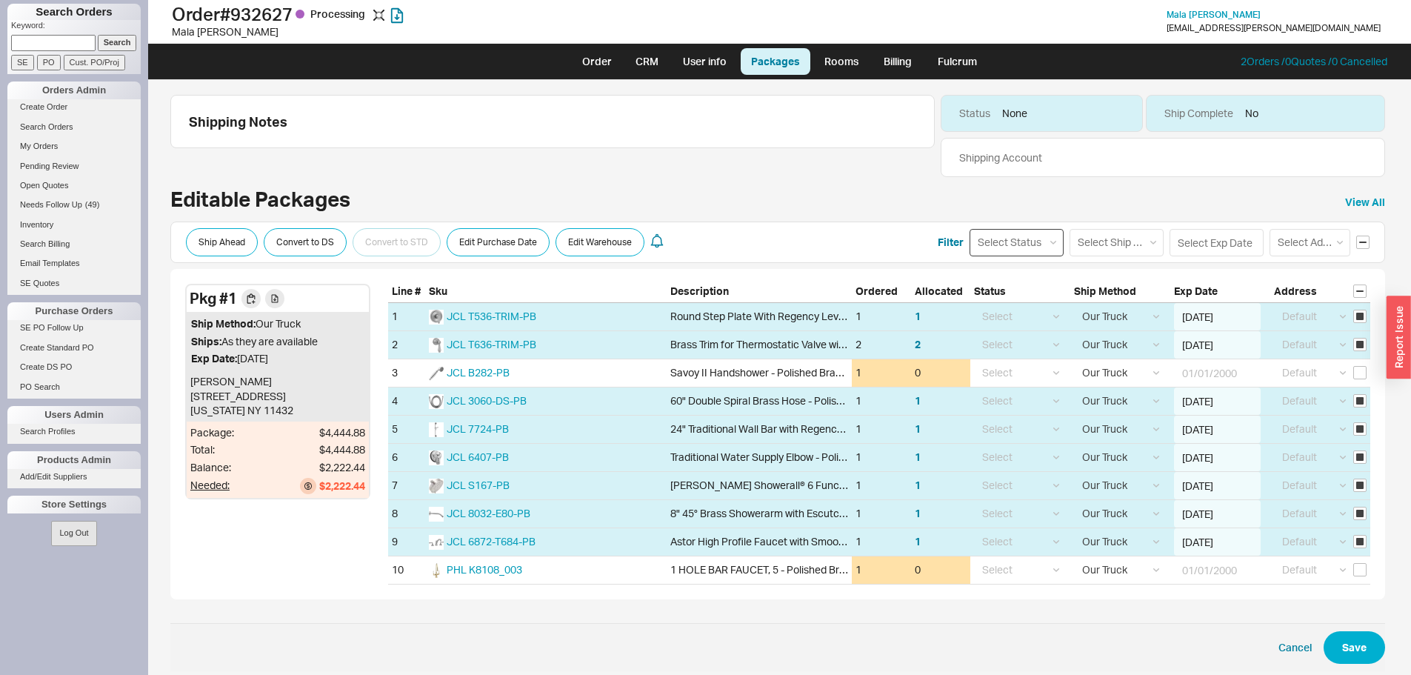
select select
click at [970, 229] on select "Select Status (none) On Hold Call Before Ship Hold for Balance Wait For Cust. C…" at bounding box center [1017, 242] width 94 height 27
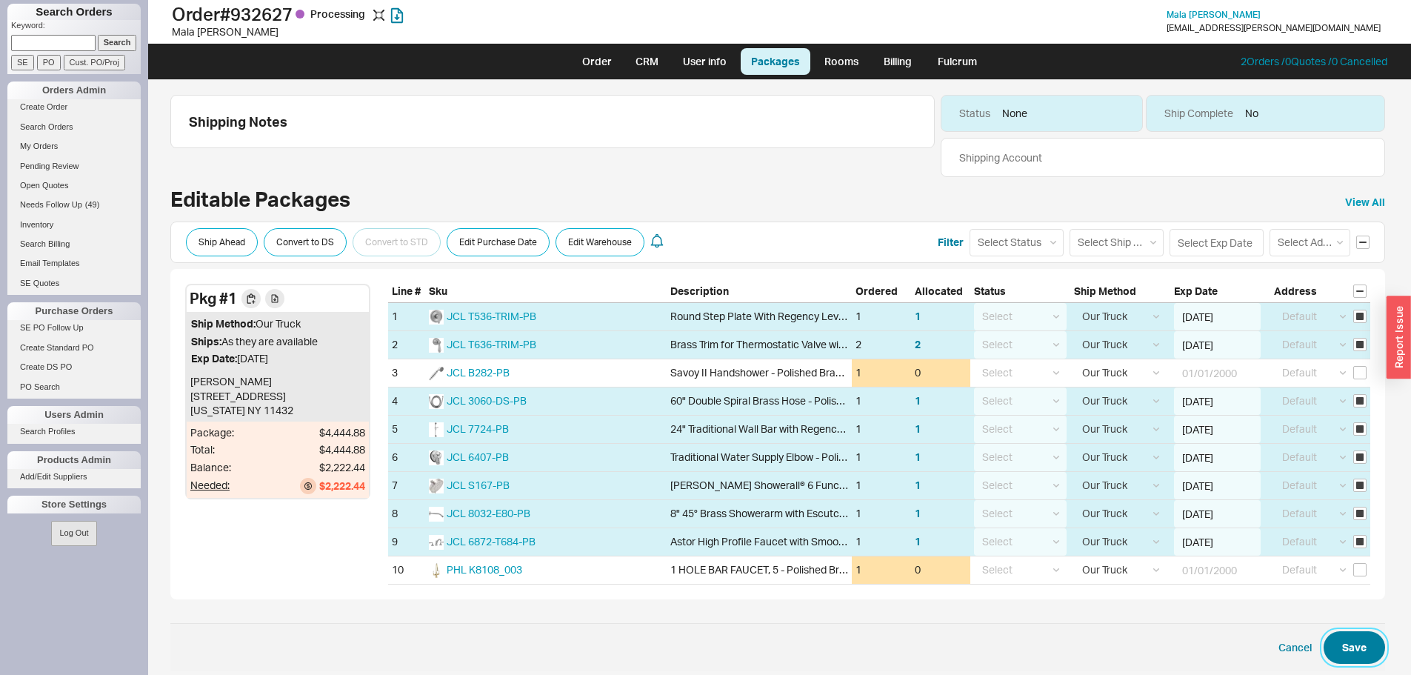
click at [1353, 644] on button "Save" at bounding box center [1354, 647] width 61 height 33
checkbox input "false"
select select "8"
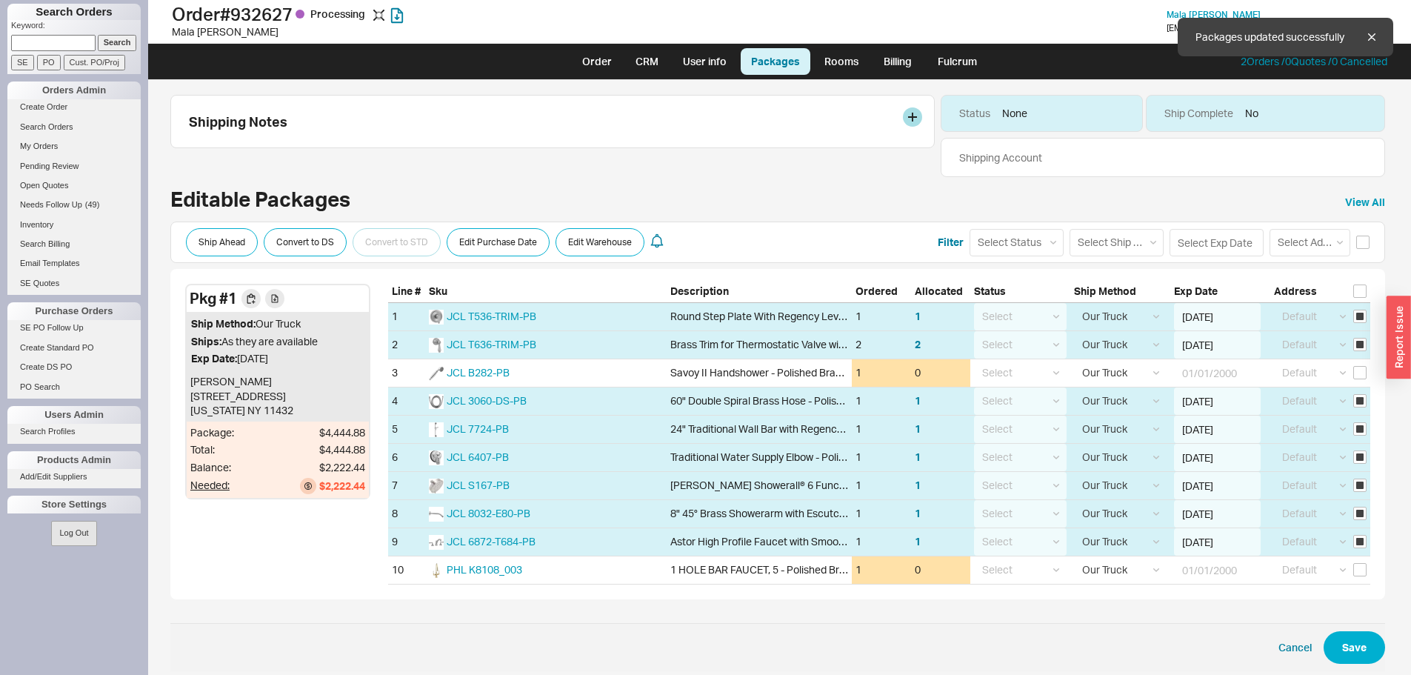
select select "8"
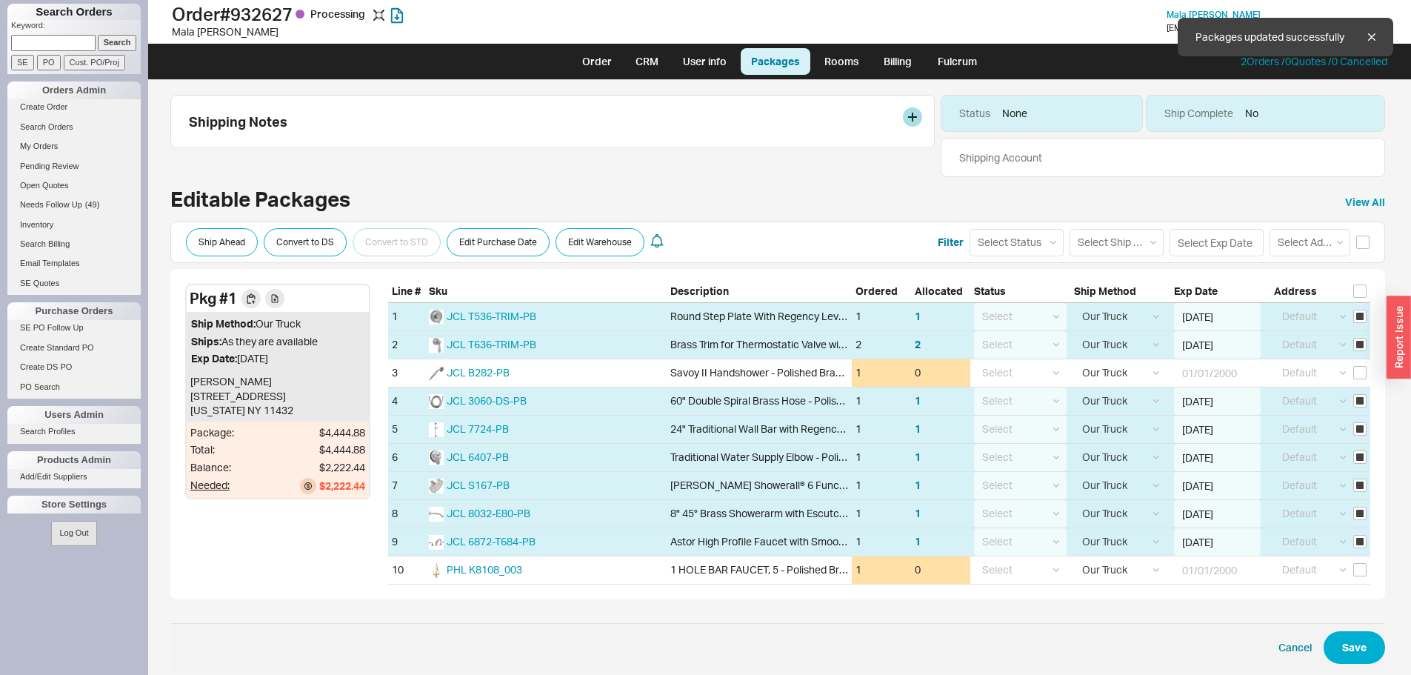
select select "8"
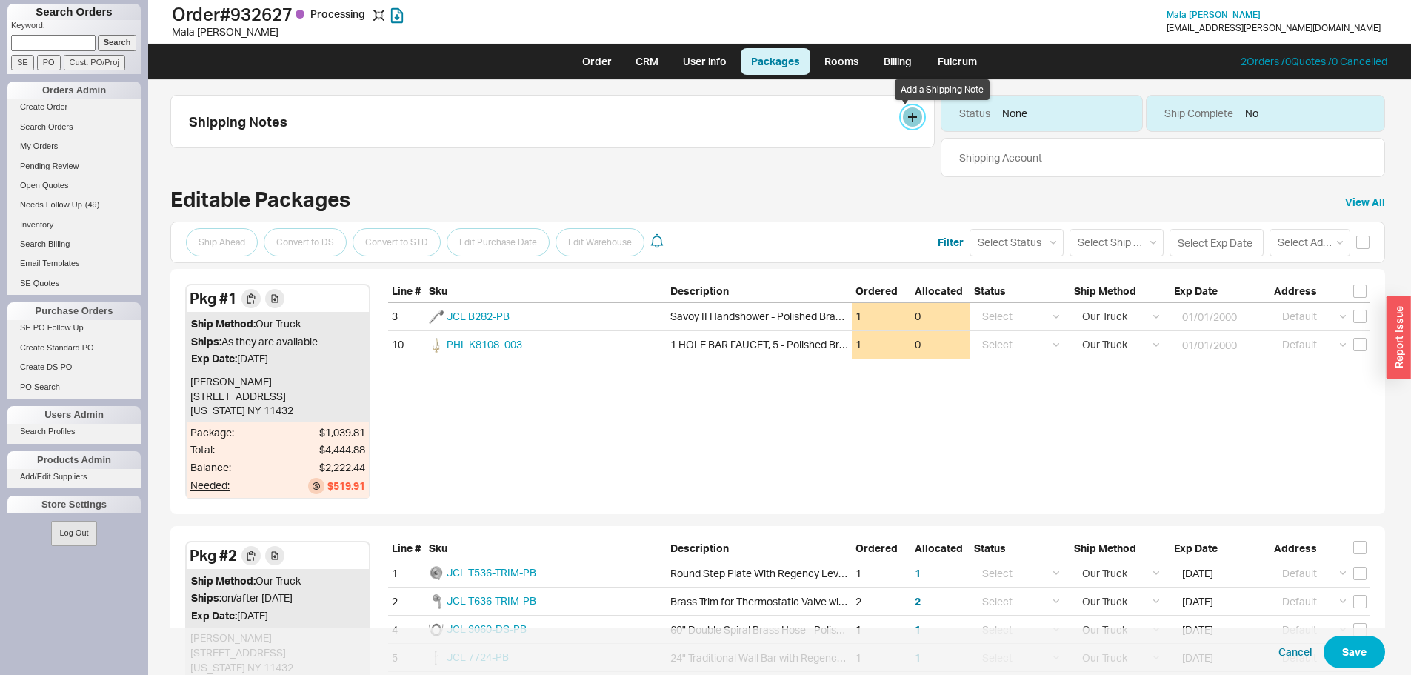
click at [903, 118] on button at bounding box center [912, 116] width 19 height 19
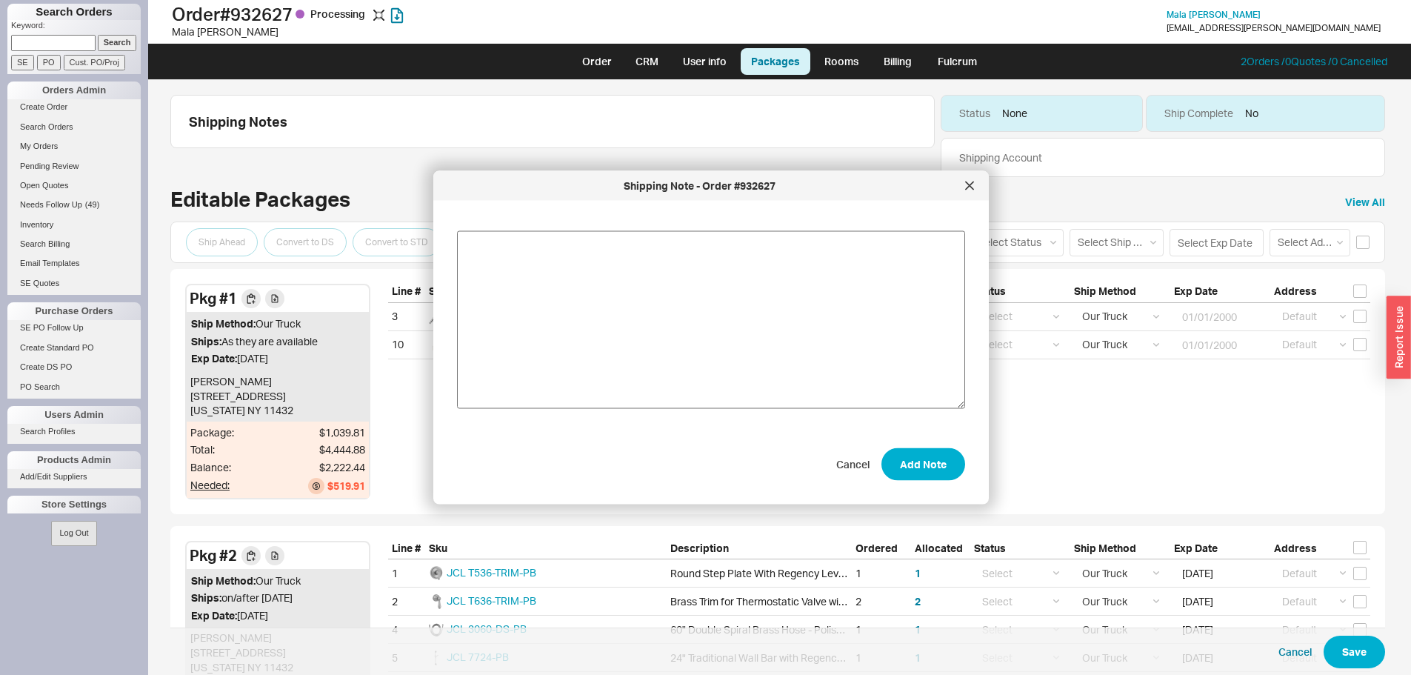
click at [656, 265] on textarea at bounding box center [711, 320] width 508 height 178
drag, startPoint x: 581, startPoint y: 245, endPoint x: 590, endPoint y: 267, distance: 23.0
click at [585, 254] on textarea "customer open to deliver any day next week" at bounding box center [711, 320] width 508 height 178
type textarea "customer open to delivery any day next week"
click at [927, 463] on button "Add Note" at bounding box center [923, 463] width 84 height 33
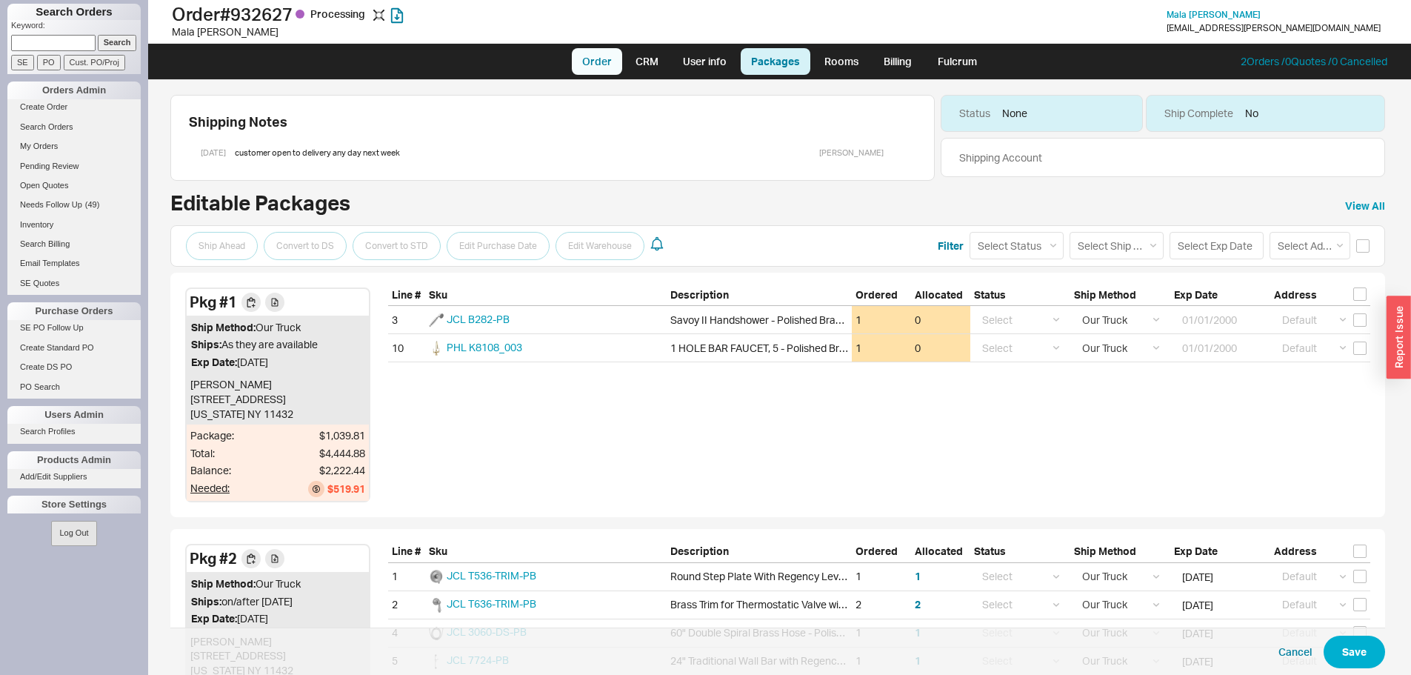
click at [606, 67] on link "Order" at bounding box center [597, 61] width 50 height 27
click at [1351, 658] on button "Save" at bounding box center [1354, 652] width 61 height 33
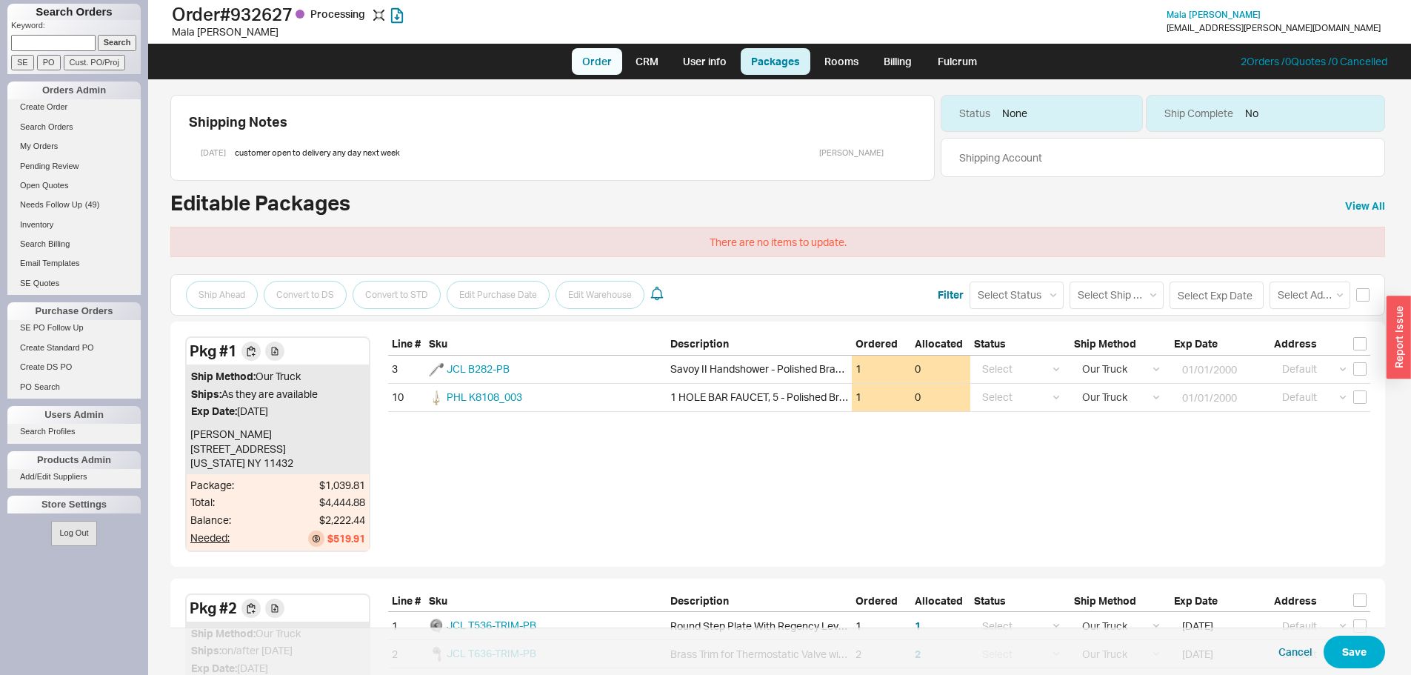
drag, startPoint x: 618, startPoint y: 62, endPoint x: 616, endPoint y: 70, distance: 7.6
click at [616, 64] on link "Order" at bounding box center [597, 61] width 50 height 27
select select "LOW"
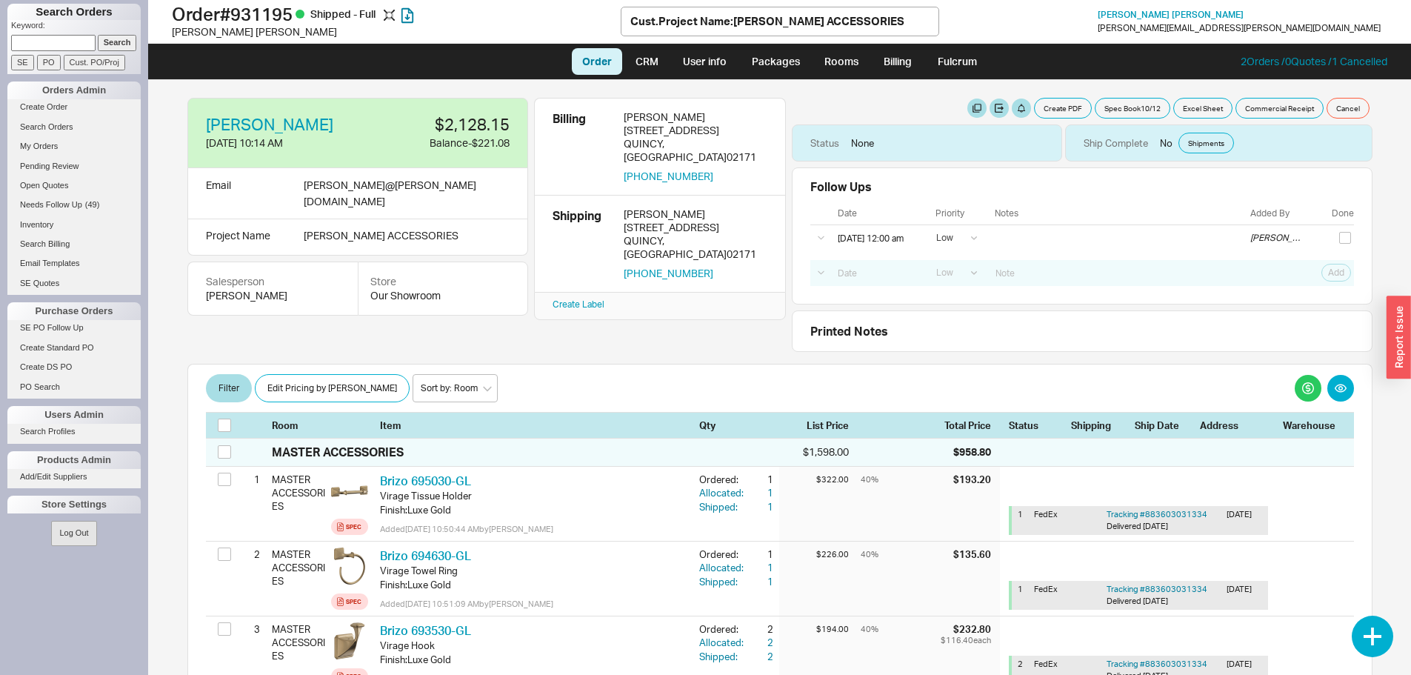
select select "LOW"
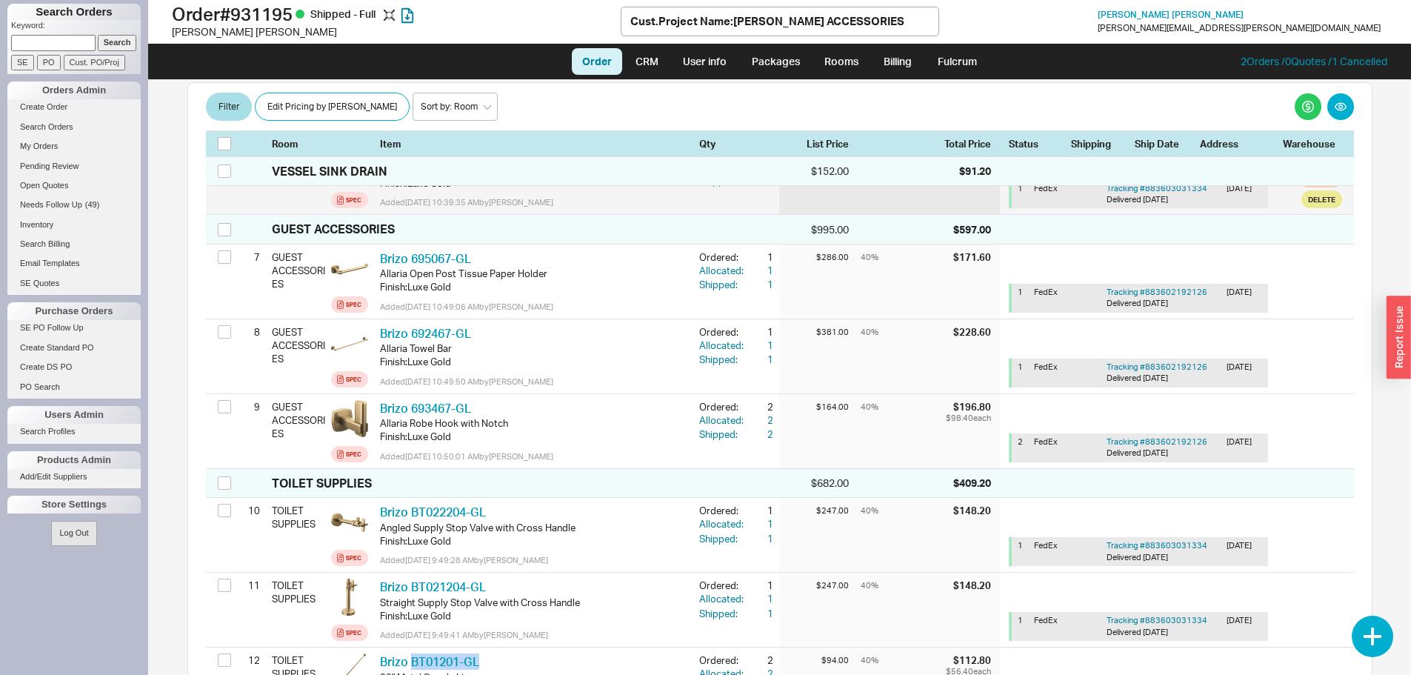
scroll to position [815, 0]
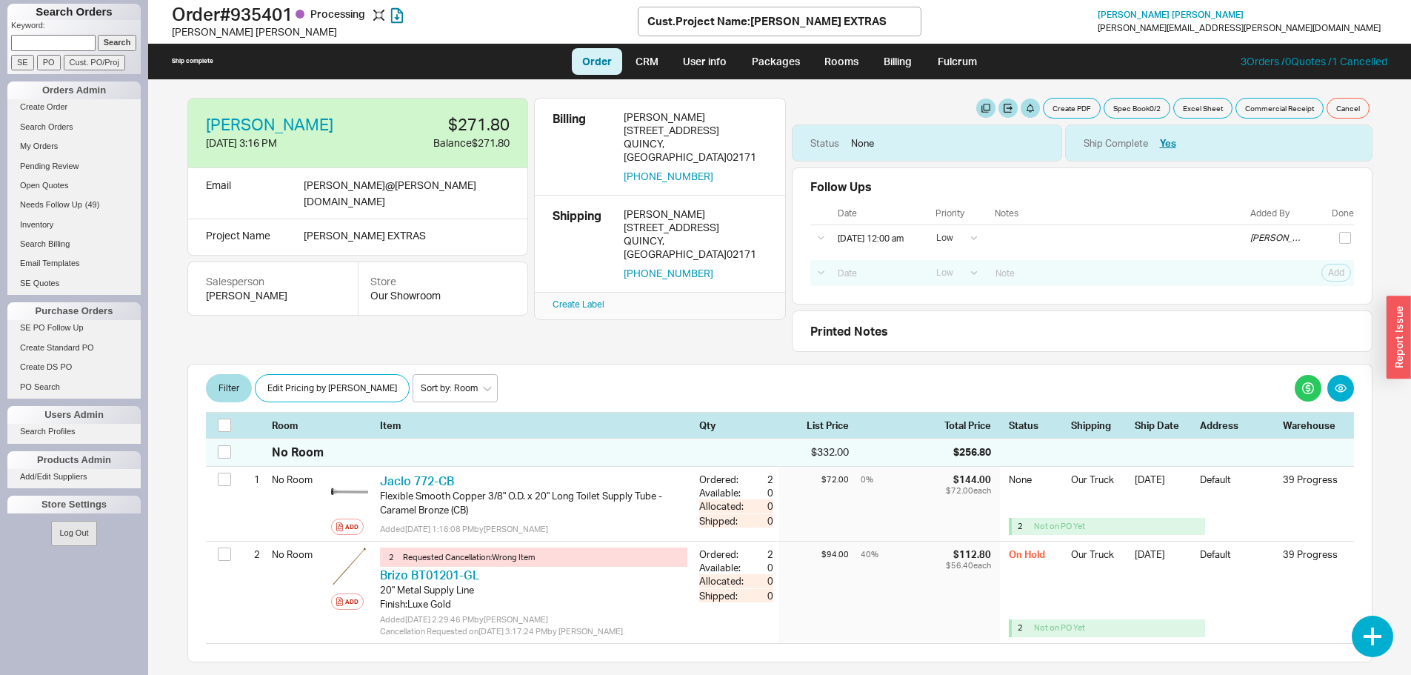
select select "LOW"
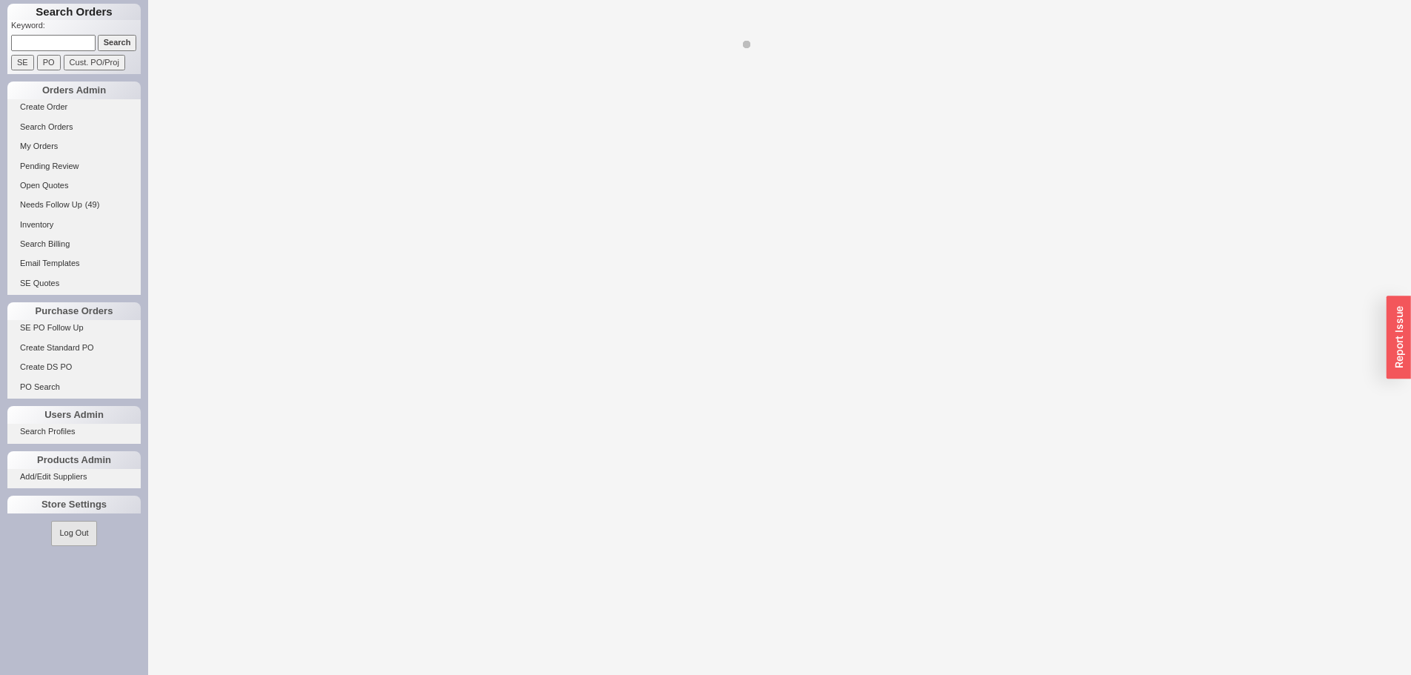
select select "LOW"
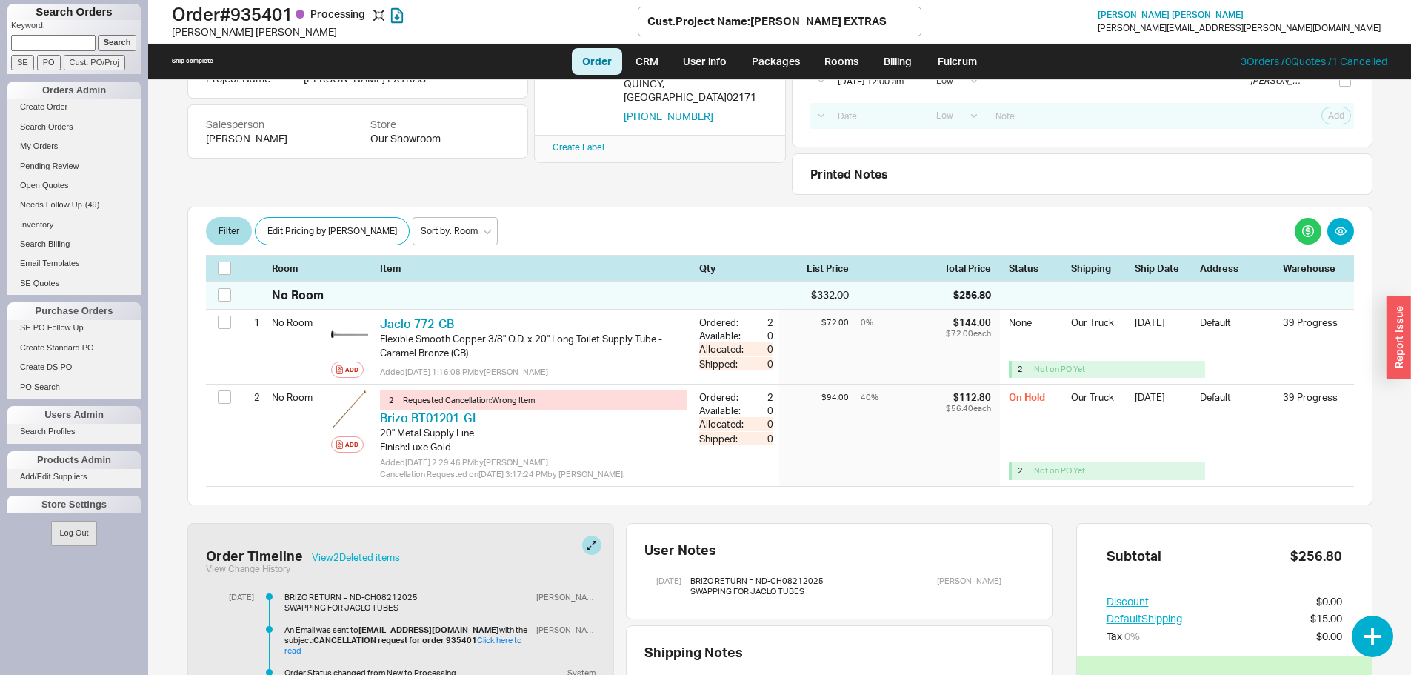
scroll to position [83, 0]
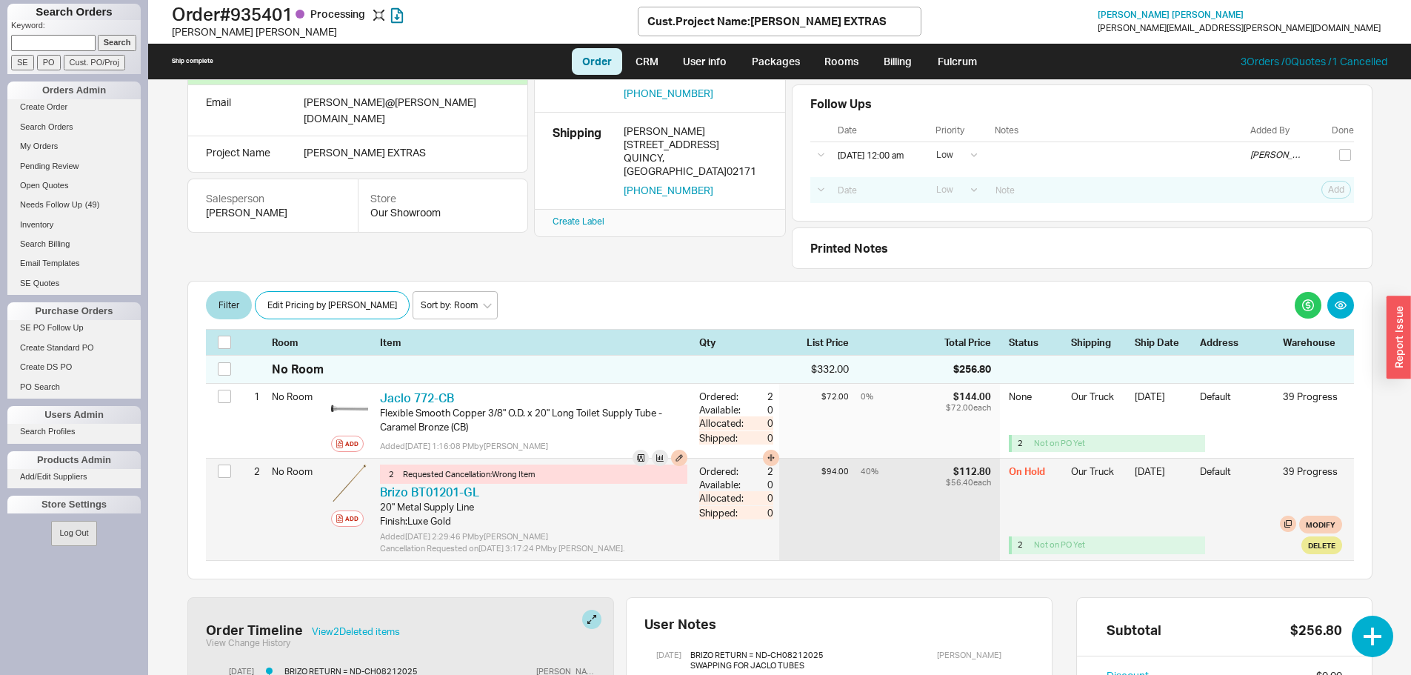
click at [234, 472] on div at bounding box center [227, 473] width 18 height 28
click at [229, 472] on input "checkbox" at bounding box center [224, 470] width 13 height 13
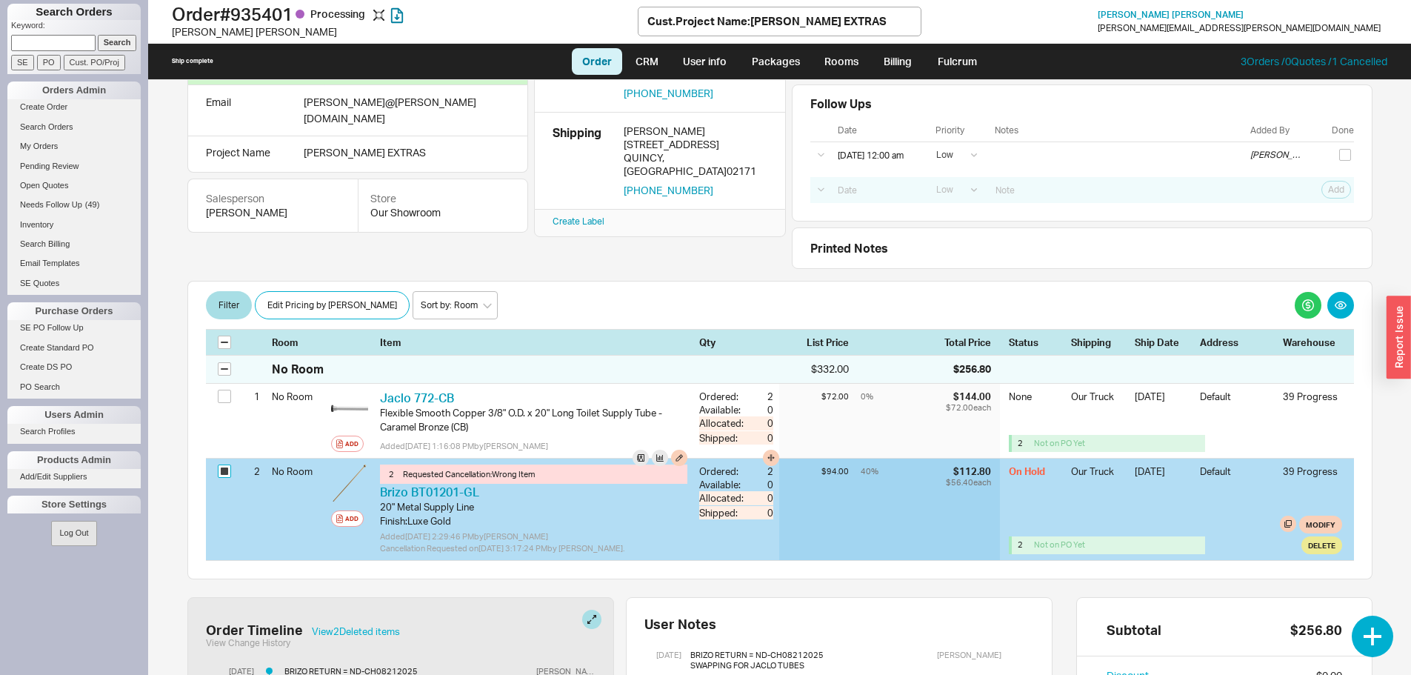
checkbox input "true"
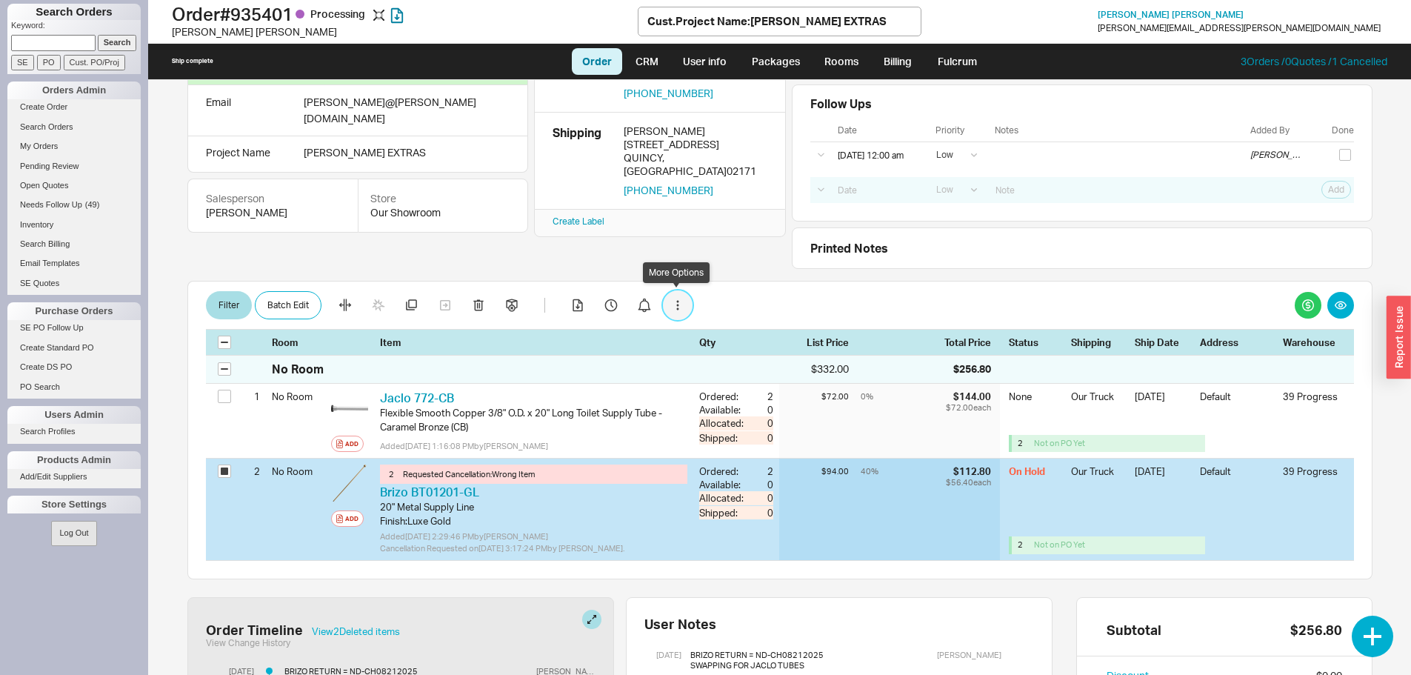
click at [676, 306] on icon "button" at bounding box center [677, 305] width 3 height 10
click at [744, 306] on div "Filter Batch Edit" at bounding box center [780, 305] width 1148 height 30
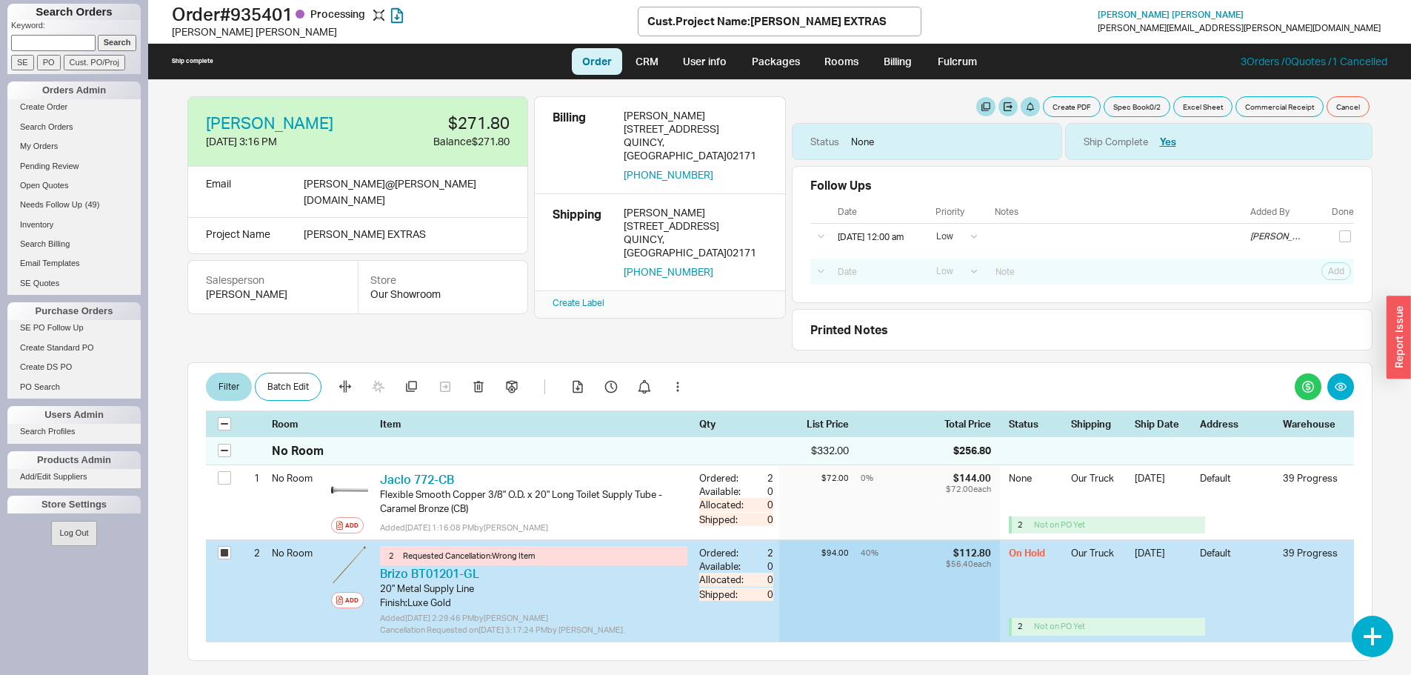
scroll to position [0, 0]
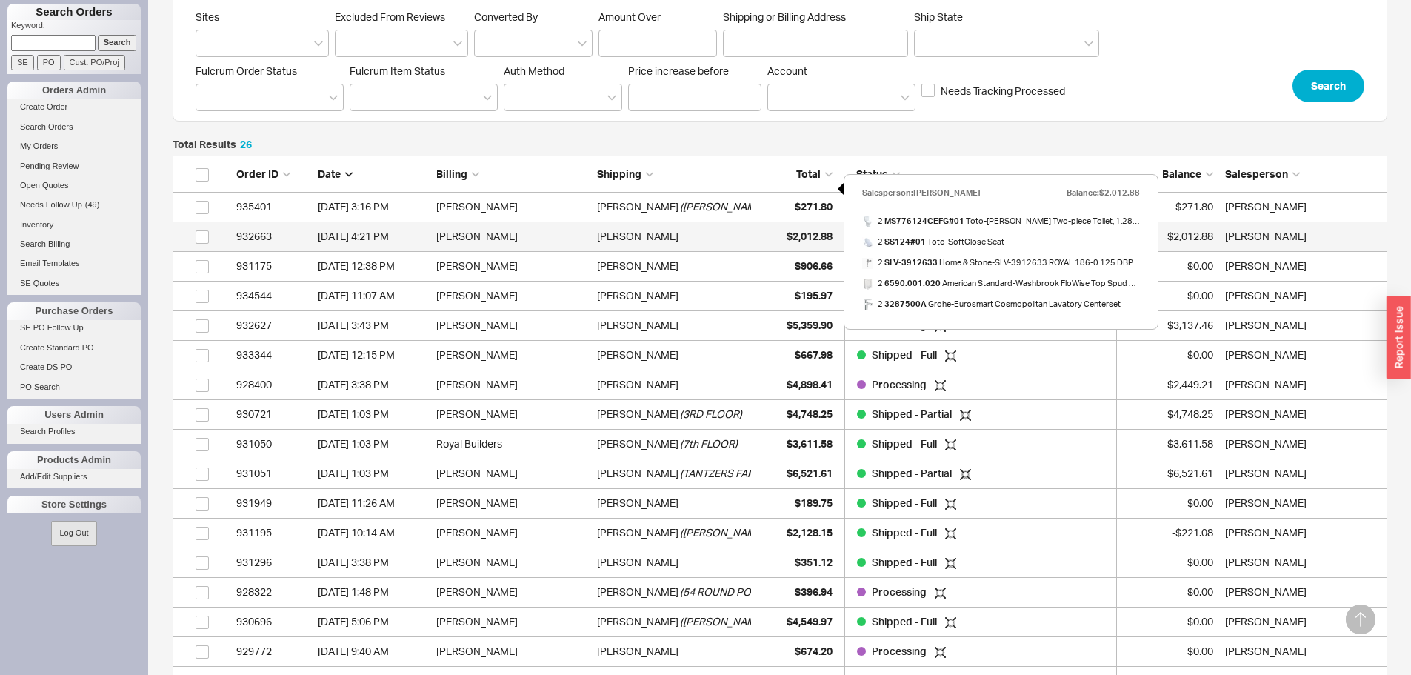
scroll to position [222, 0]
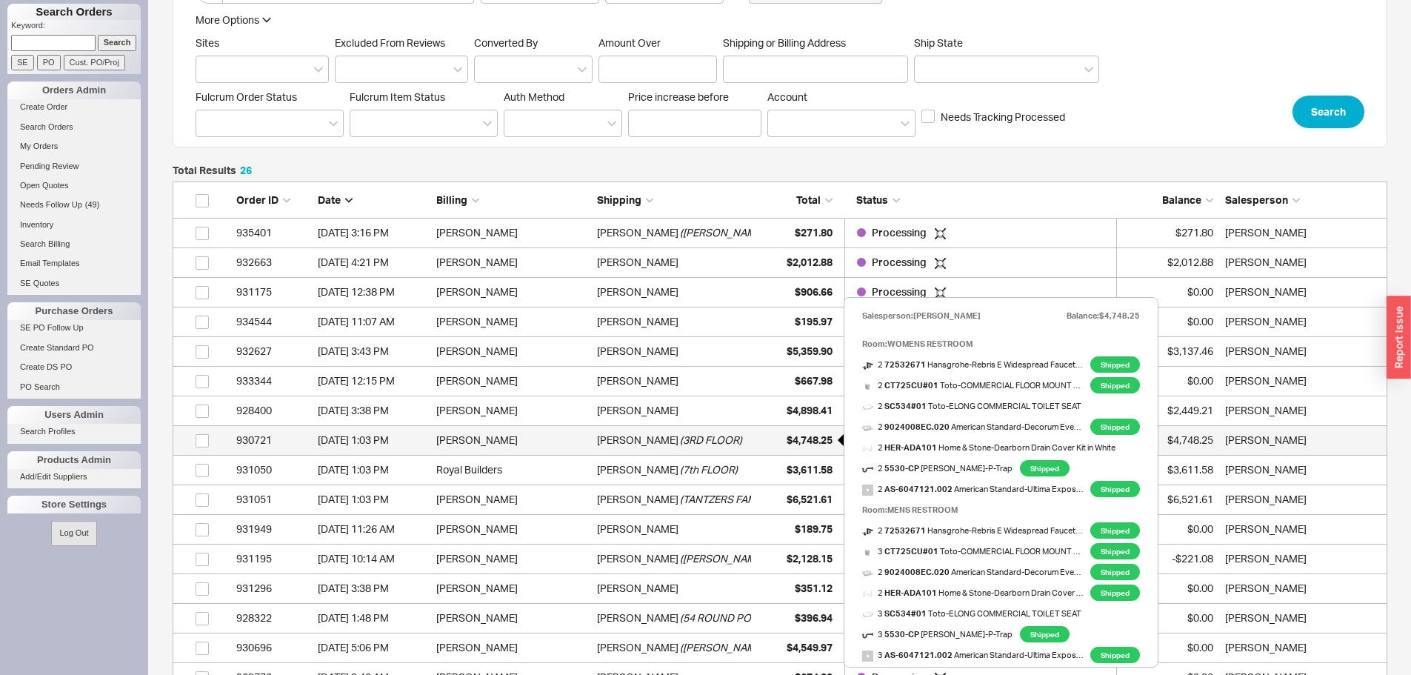
click at [828, 439] on span "$4,748.25" at bounding box center [810, 439] width 46 height 13
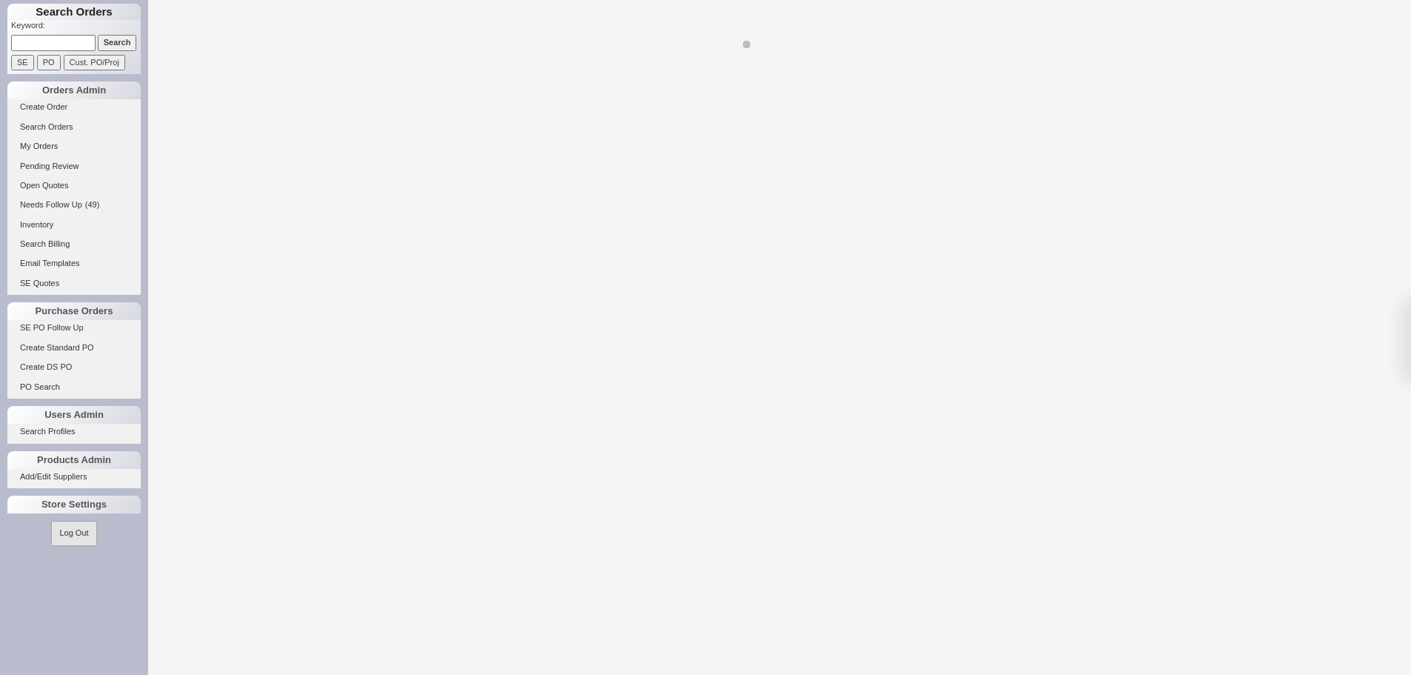
select select "LOW"
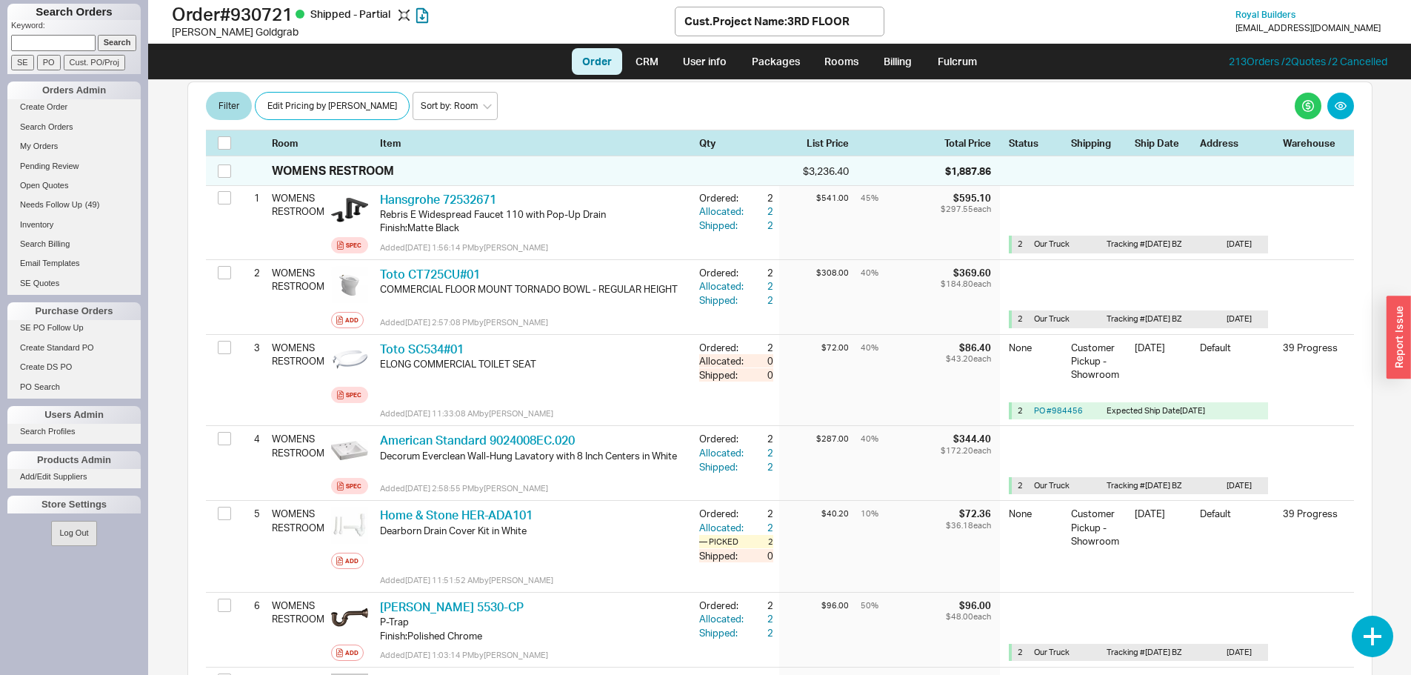
scroll to position [296, 0]
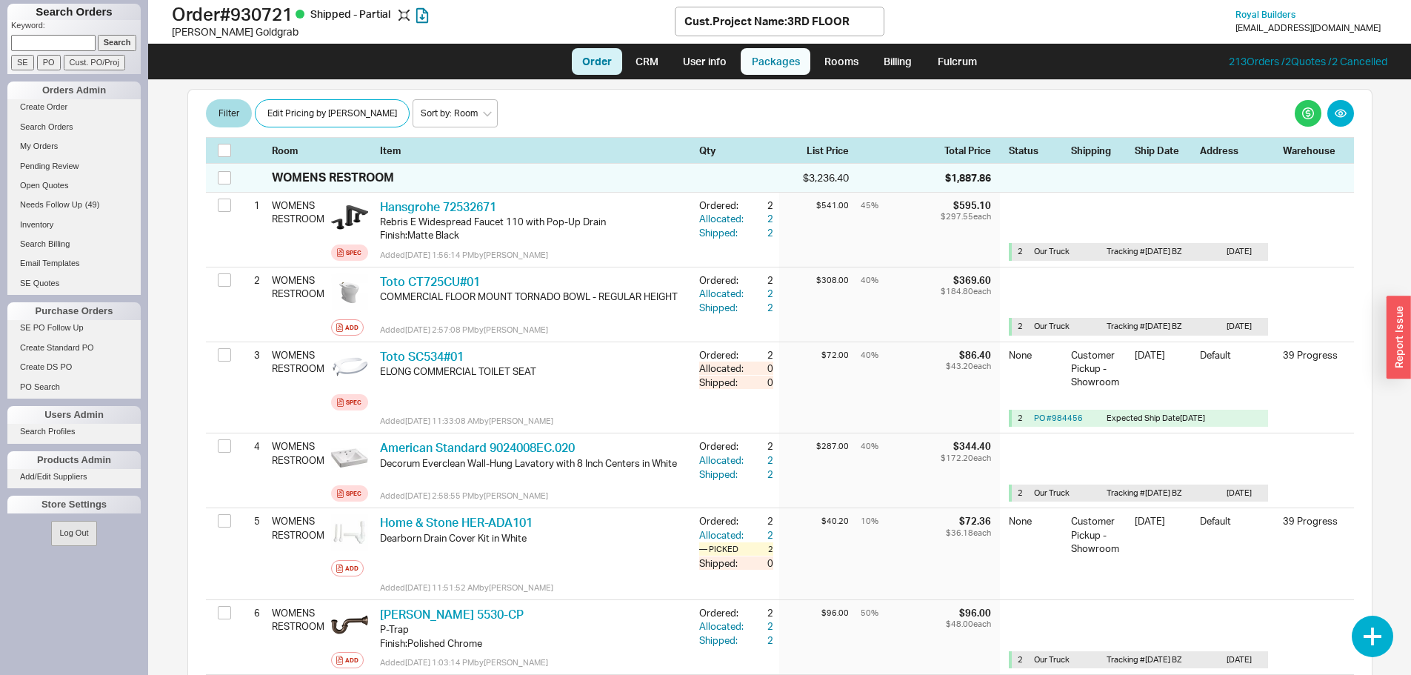
click at [778, 72] on link "Packages" at bounding box center [776, 61] width 70 height 27
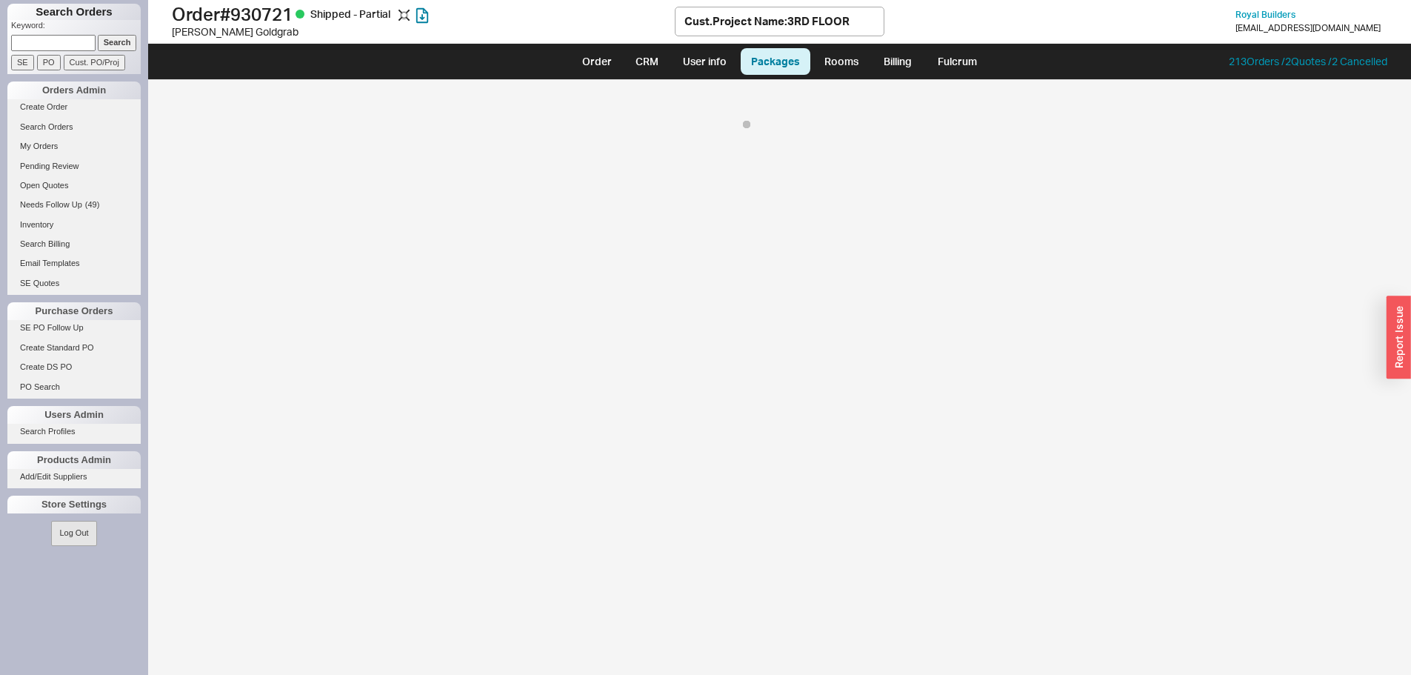
select select "10"
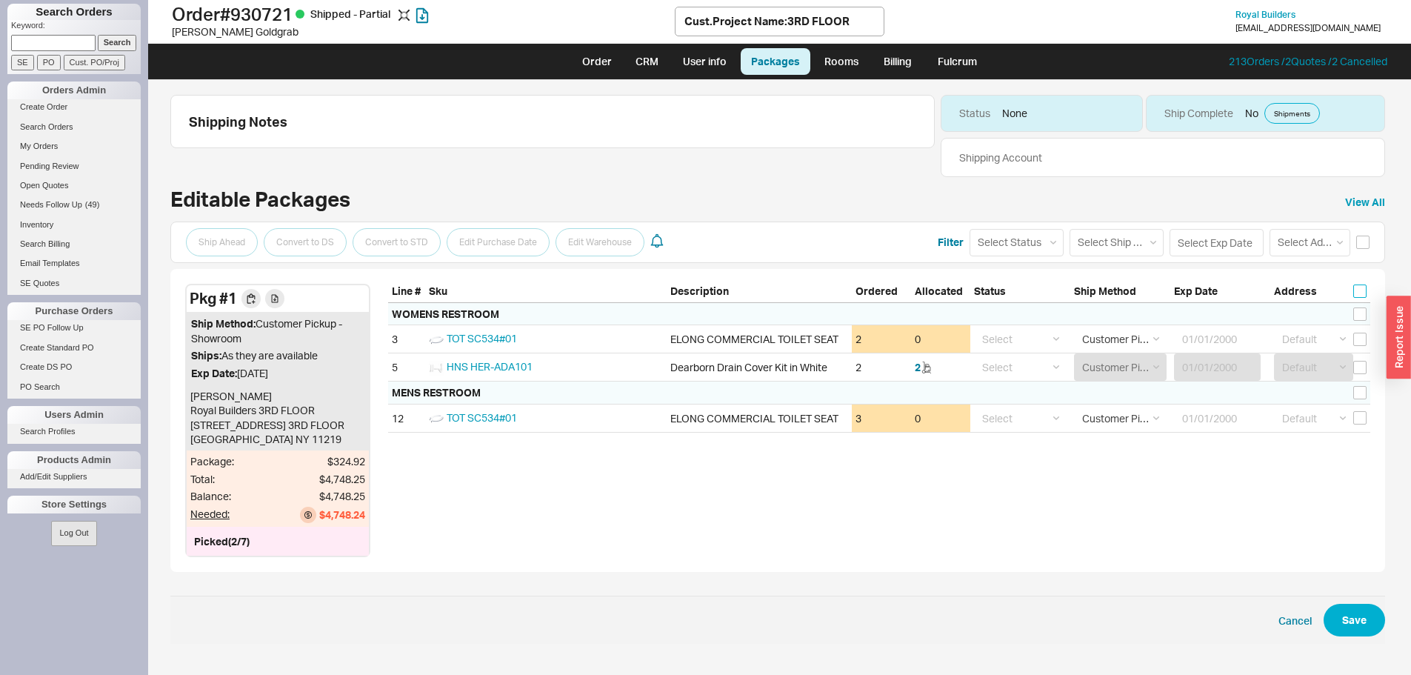
click at [1358, 289] on input "checkbox" at bounding box center [1359, 290] width 13 height 13
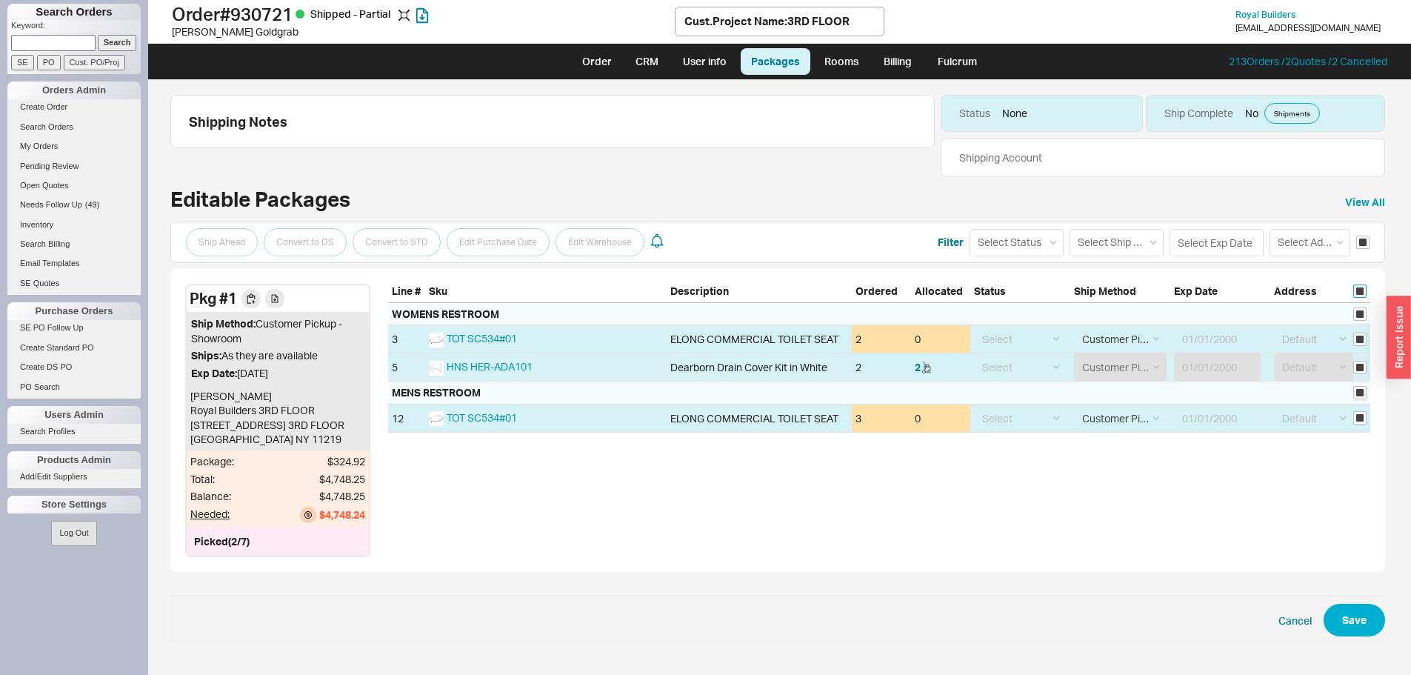
checkbox input "true"
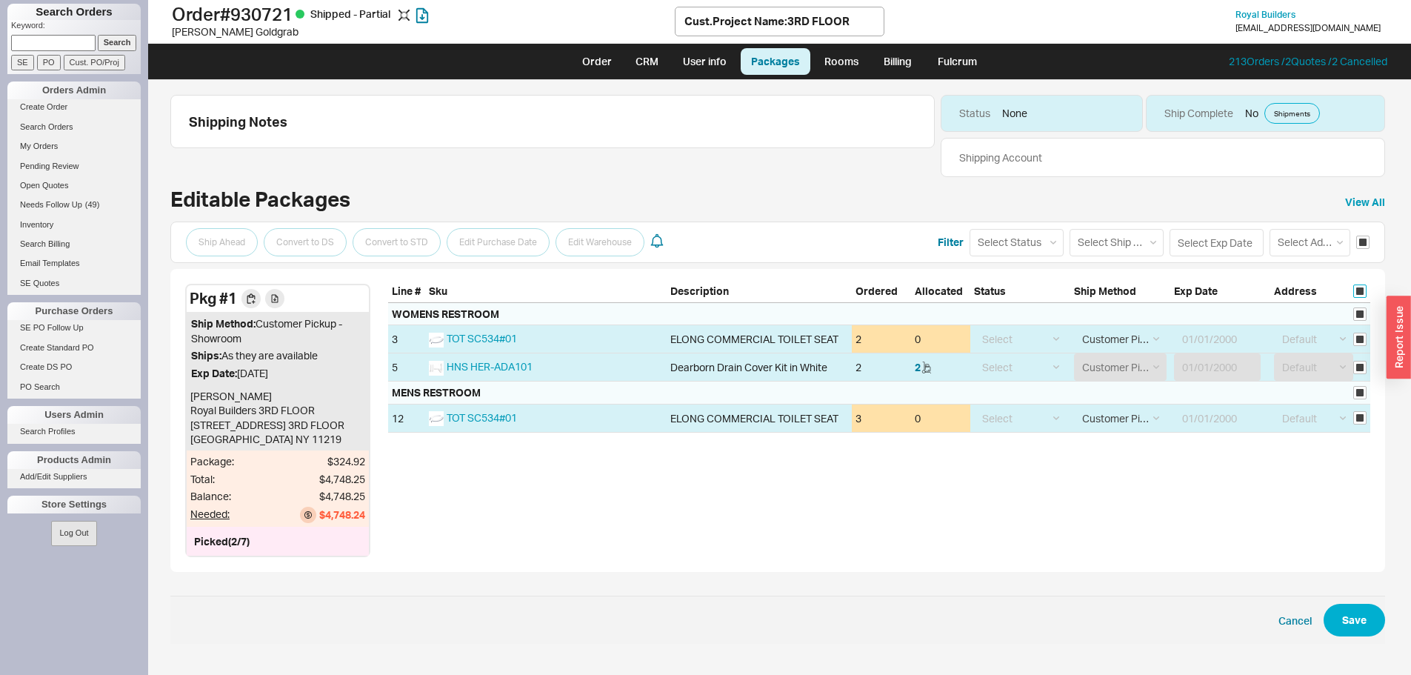
checkbox input "true"
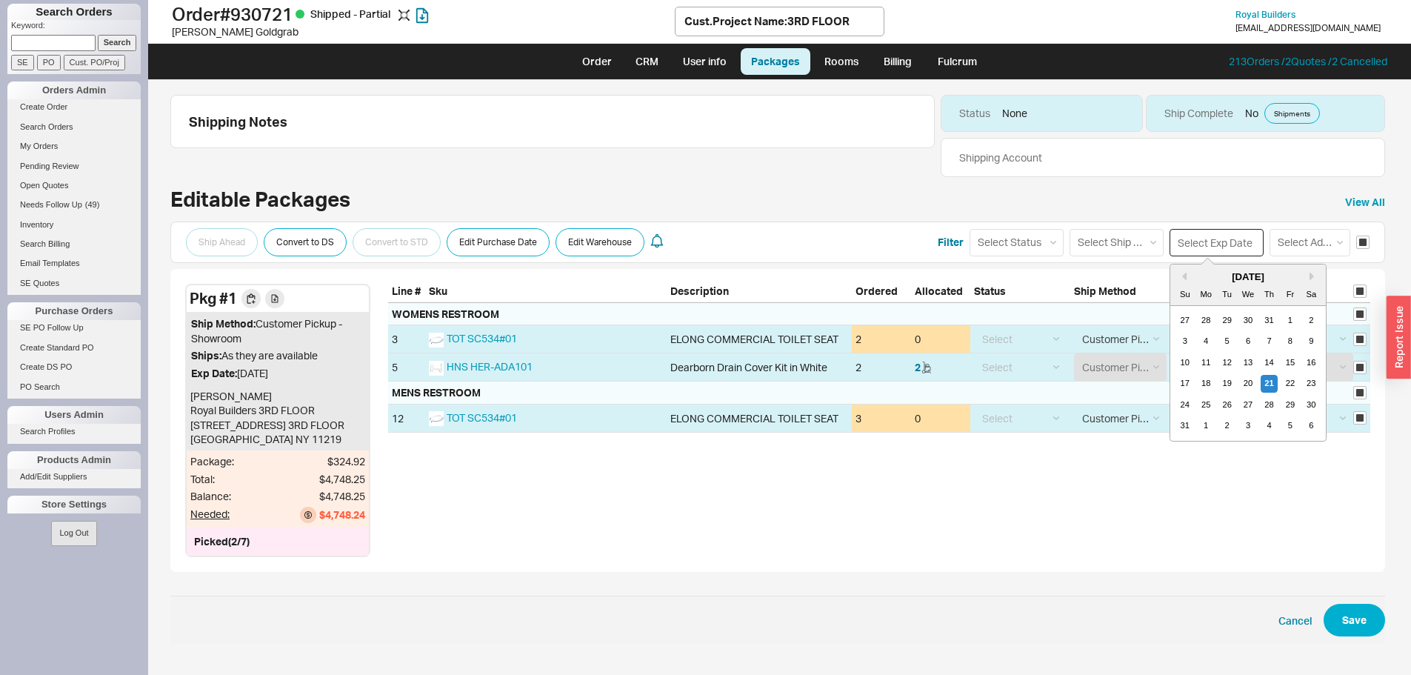
click at [1228, 247] on input at bounding box center [1217, 242] width 94 height 27
click at [1232, 399] on div "26" at bounding box center [1227, 405] width 18 height 18
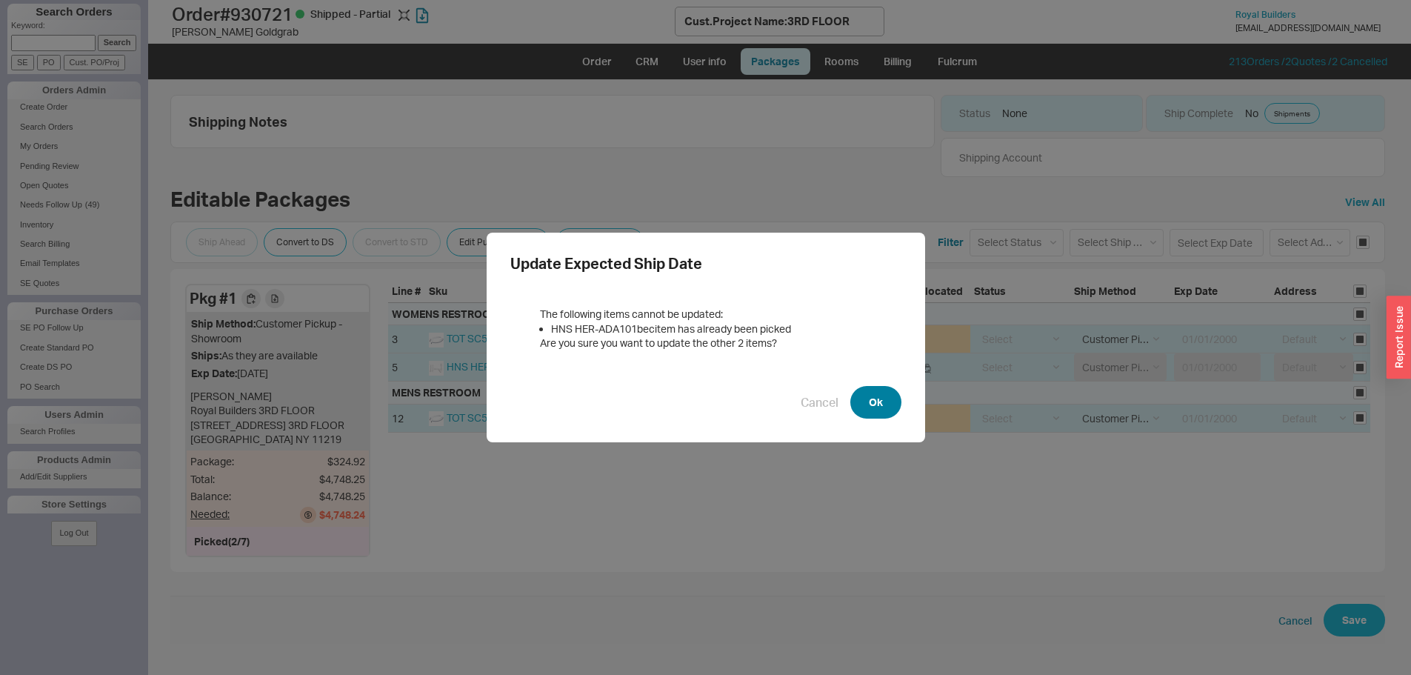
click at [867, 413] on button "Ok" at bounding box center [875, 402] width 51 height 33
type input "[DATE]"
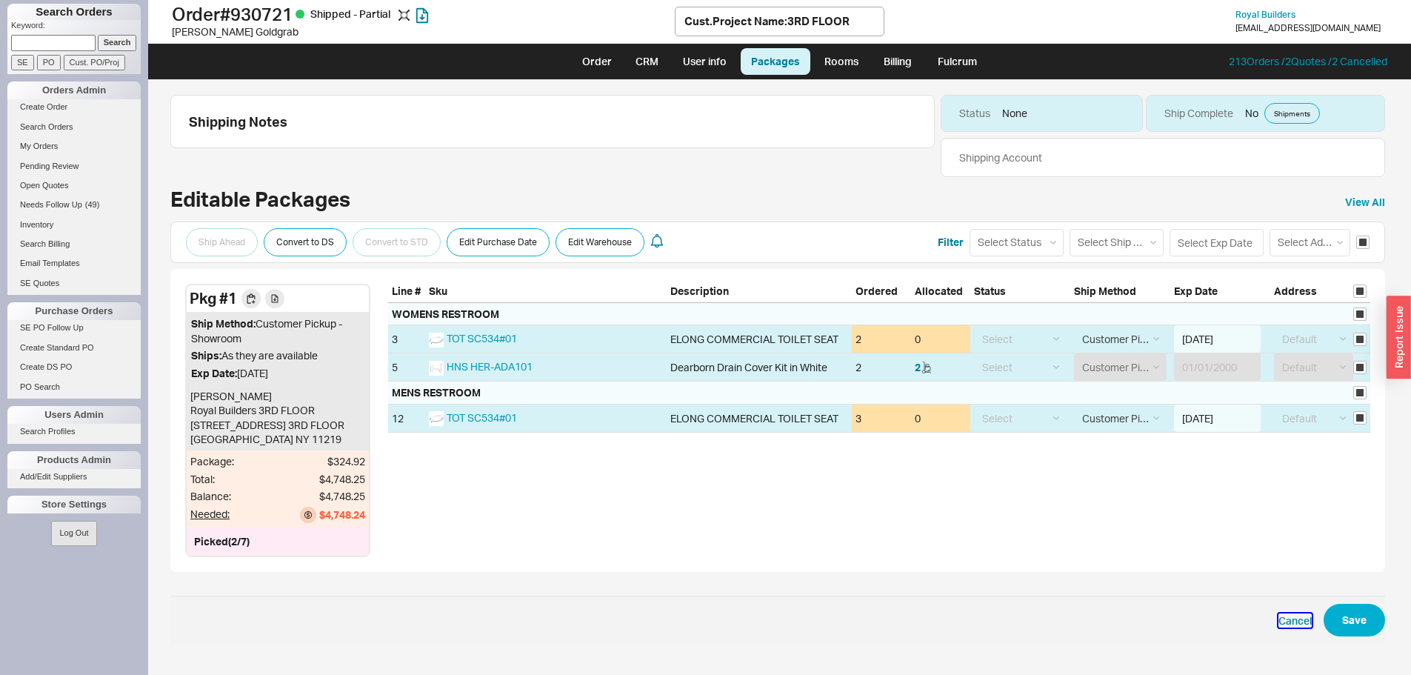
click at [1285, 623] on button "Cancel" at bounding box center [1294, 620] width 33 height 15
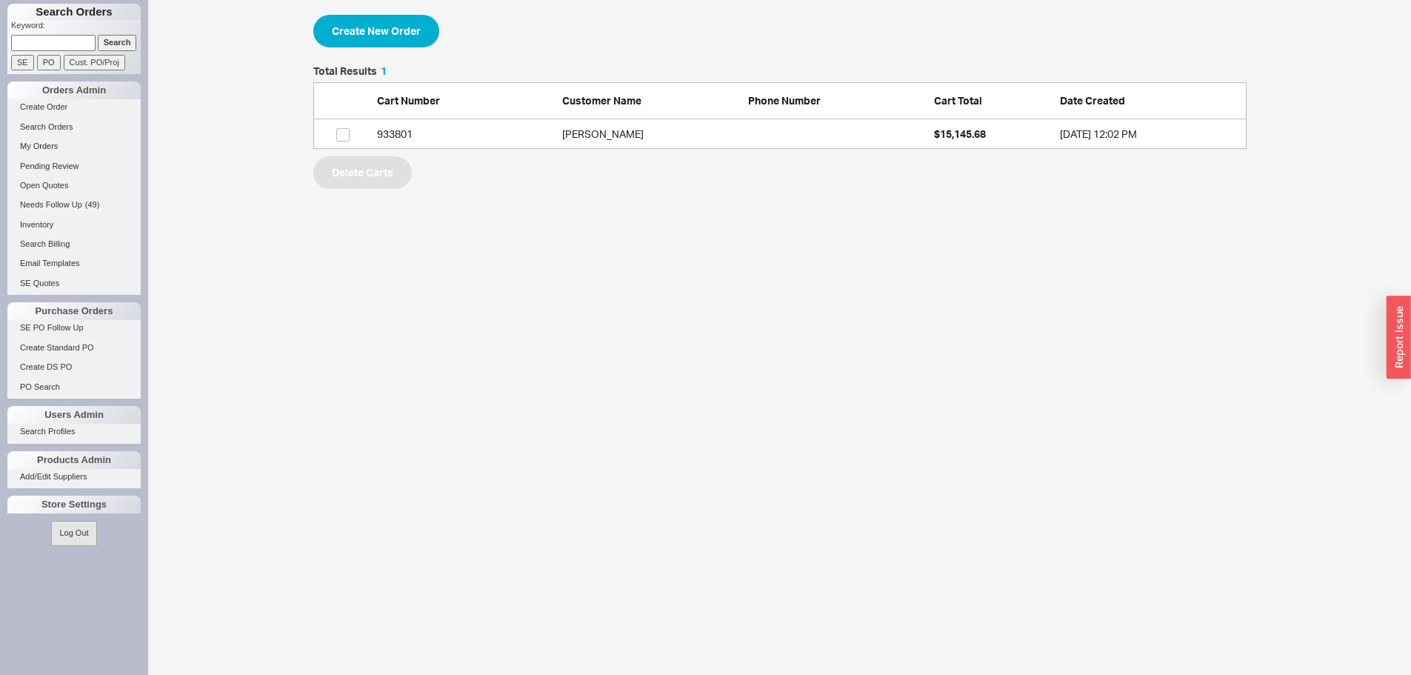
scroll to position [72, 922]
click at [415, 29] on button "Create New Order" at bounding box center [376, 31] width 126 height 33
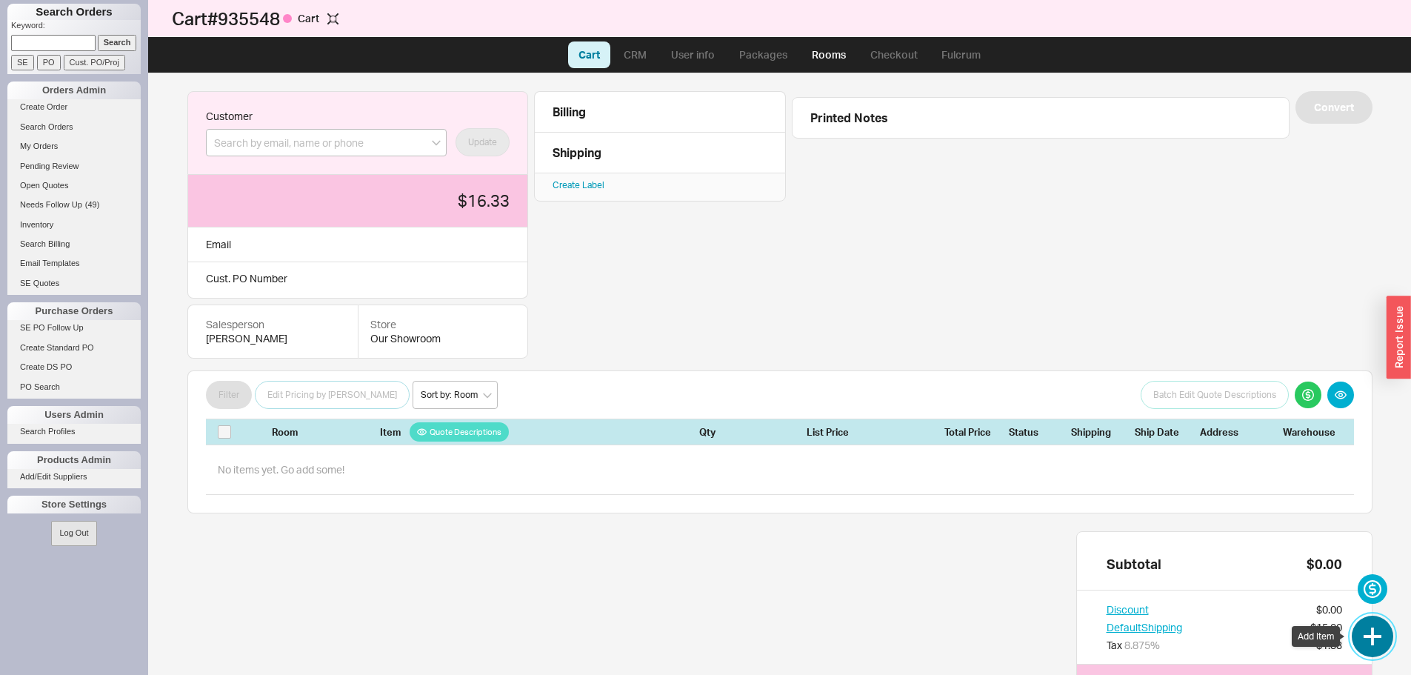
click at [1370, 640] on button "button" at bounding box center [1372, 636] width 41 height 41
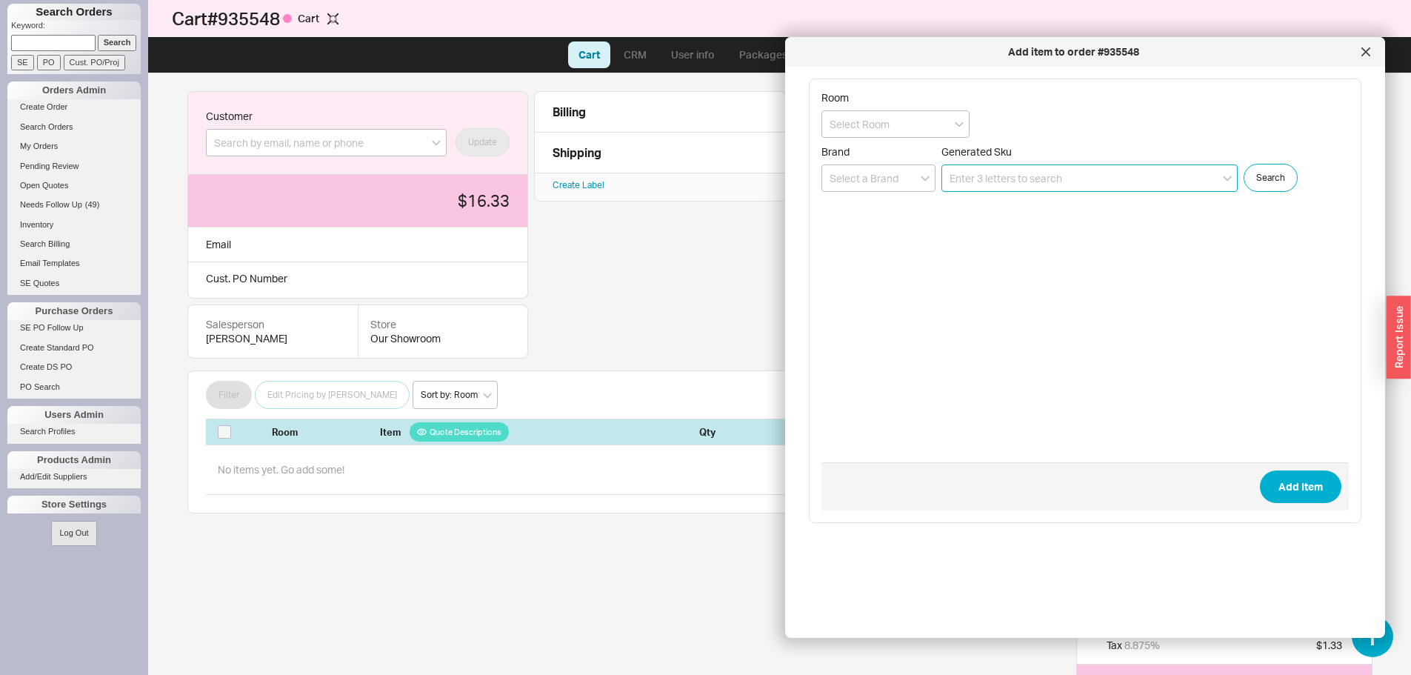
click at [987, 173] on input at bounding box center [1089, 177] width 296 height 27
click at [1368, 59] on div at bounding box center [1366, 52] width 24 height 24
